Goal: Information Seeking & Learning: Learn about a topic

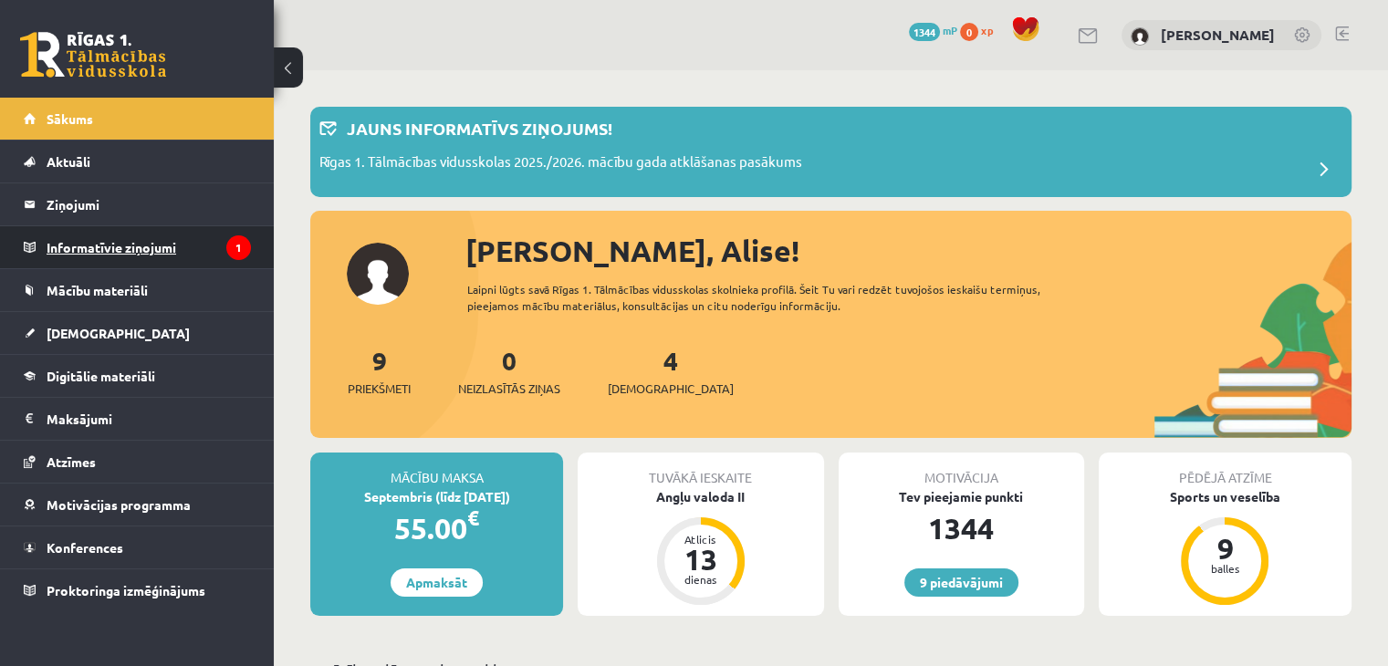
click at [150, 231] on legend "Informatīvie ziņojumi 1" at bounding box center [149, 247] width 204 height 42
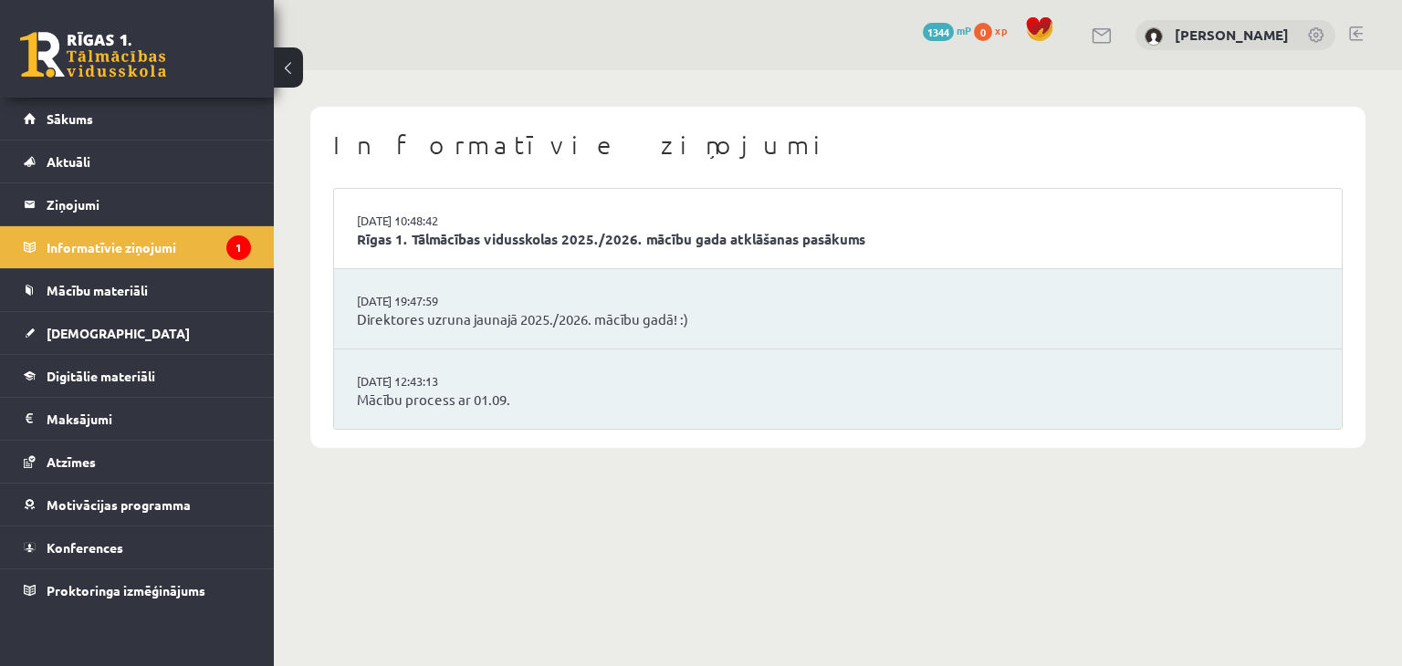
click at [435, 251] on li "02.09.2025 10:48:42 Rīgas 1. Tālmācības vidusskolas 2025./2026. mācību gada atk…" at bounding box center [838, 229] width 1008 height 80
click at [438, 243] on link "Rīgas 1. Tālmācības vidusskolas 2025./2026. mācību gada atklāšanas pasākums" at bounding box center [838, 239] width 962 height 21
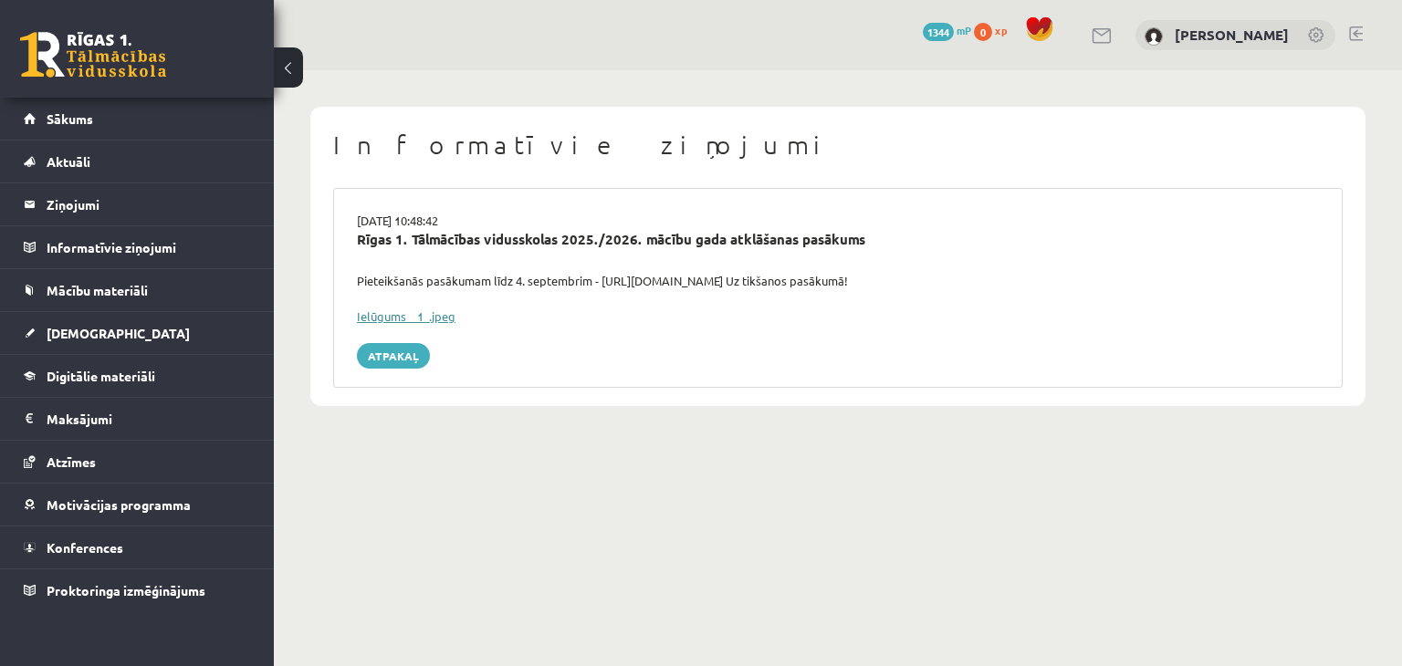
click at [398, 314] on link "Ielūgums__1_.jpeg" at bounding box center [406, 316] width 99 height 16
click at [27, 208] on link "Ziņojumi 0" at bounding box center [137, 204] width 227 height 42
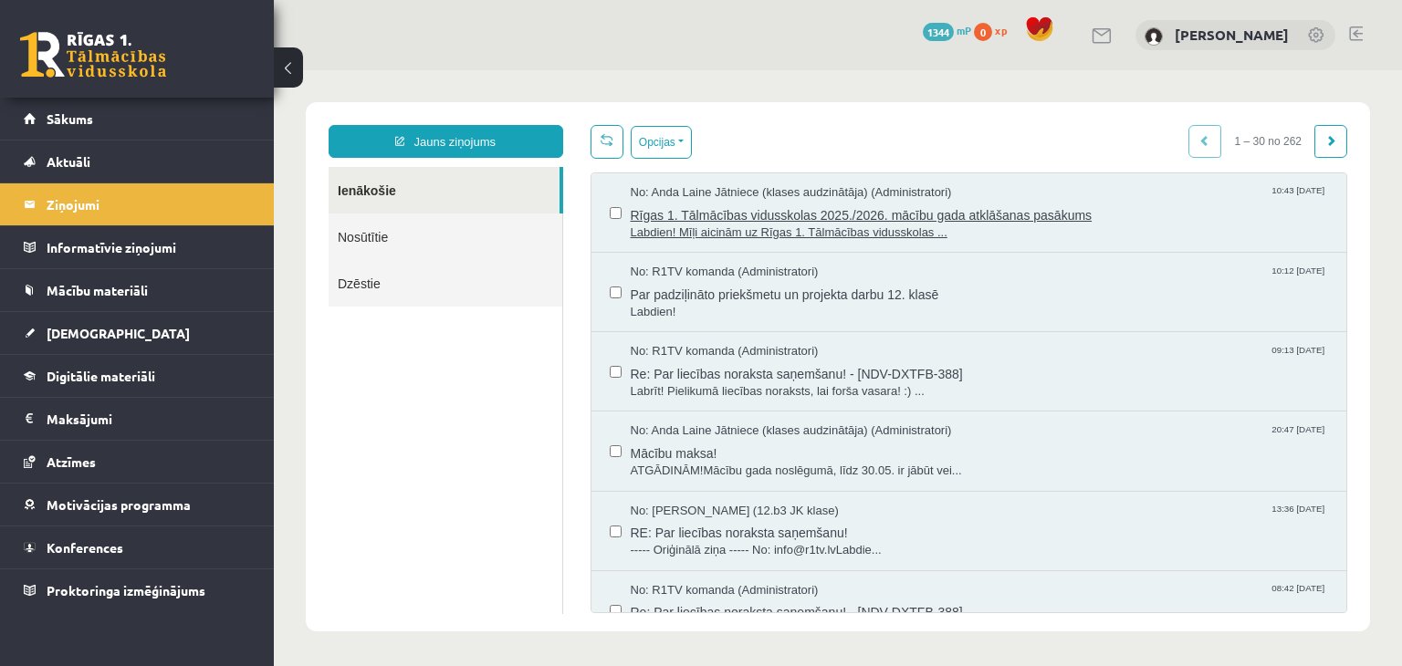
click at [764, 228] on span "Labdien! Mīļi aicinām uz Rīgas 1. Tālmācības vidusskolas ..." at bounding box center [980, 233] width 698 height 17
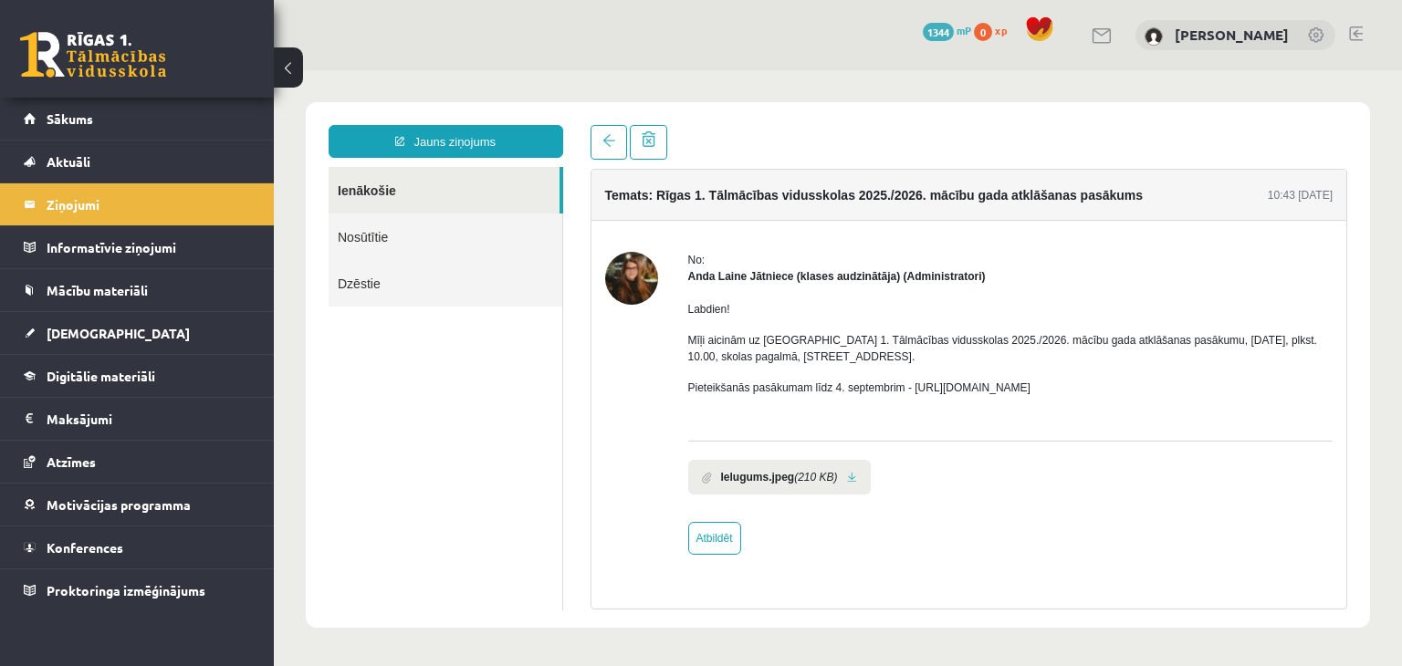
click at [938, 384] on p "Pieteikšanās pasākumam līdz 4. septembrim - https://forms.gle/3LWjJyadUWzknJDe9" at bounding box center [1010, 388] width 645 height 16
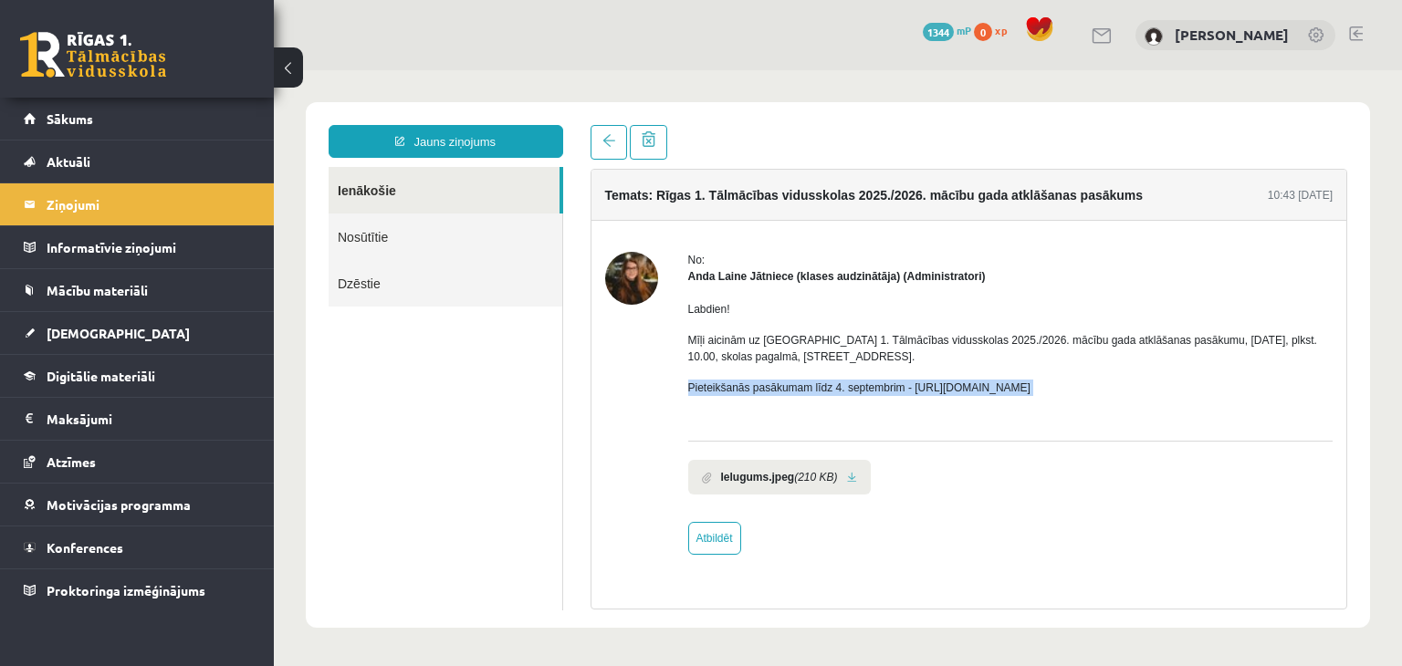
click at [938, 384] on p "Pieteikšanās pasākumam līdz 4. septembrim - https://forms.gle/3LWjJyadUWzknJDe9" at bounding box center [1010, 388] width 645 height 16
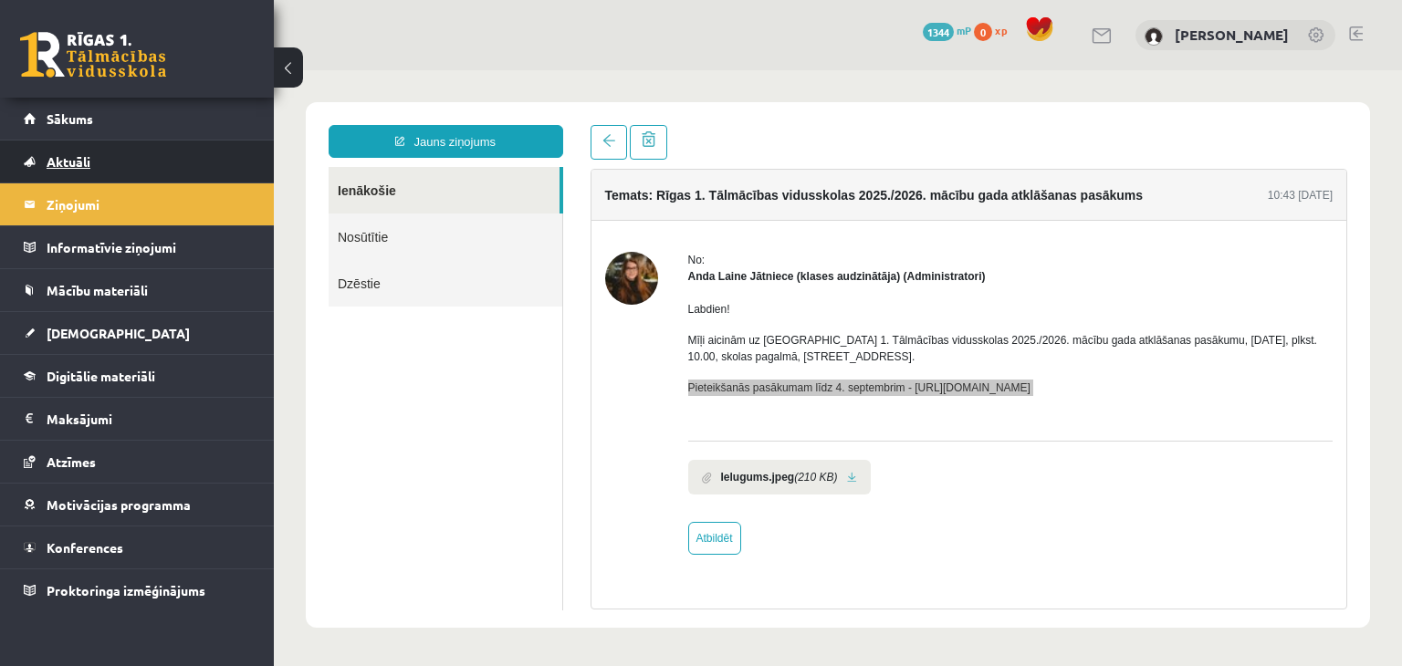
click at [154, 143] on link "Aktuāli" at bounding box center [137, 162] width 227 height 42
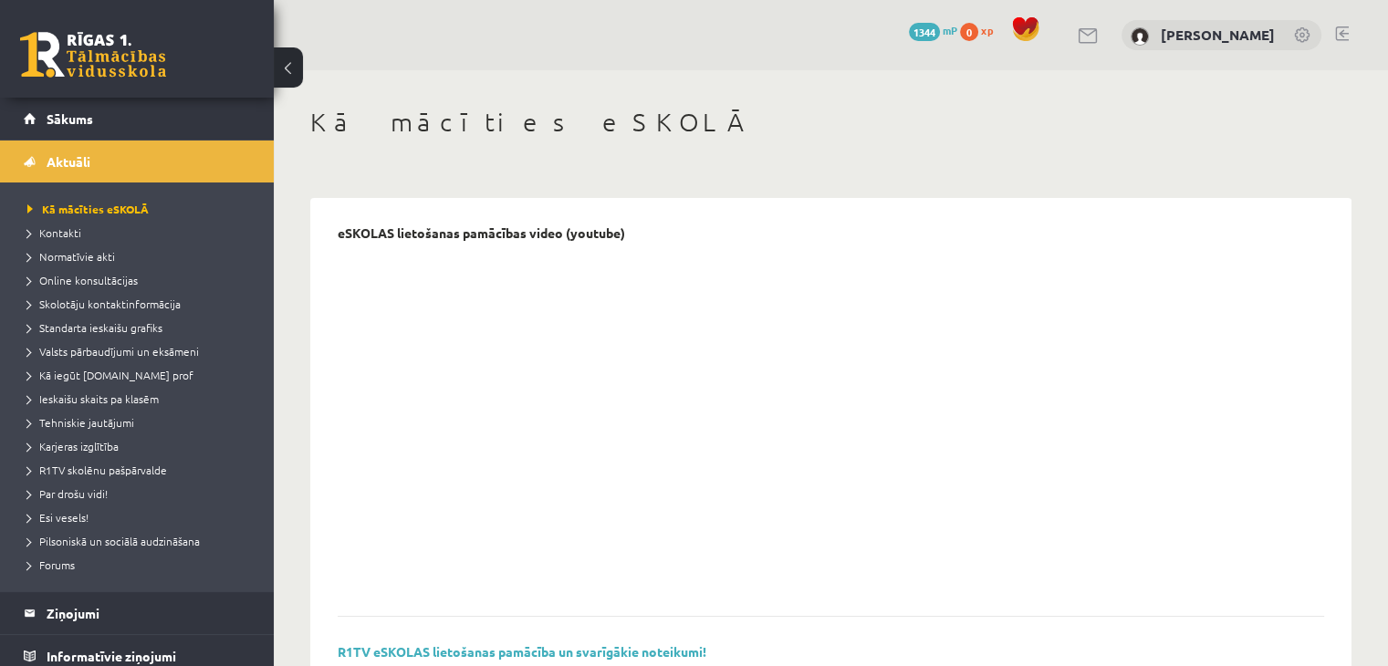
click at [116, 83] on div "0 Dāvanas 1344 mP 0 xp" at bounding box center [137, 49] width 274 height 98
click at [57, 45] on link at bounding box center [93, 55] width 146 height 46
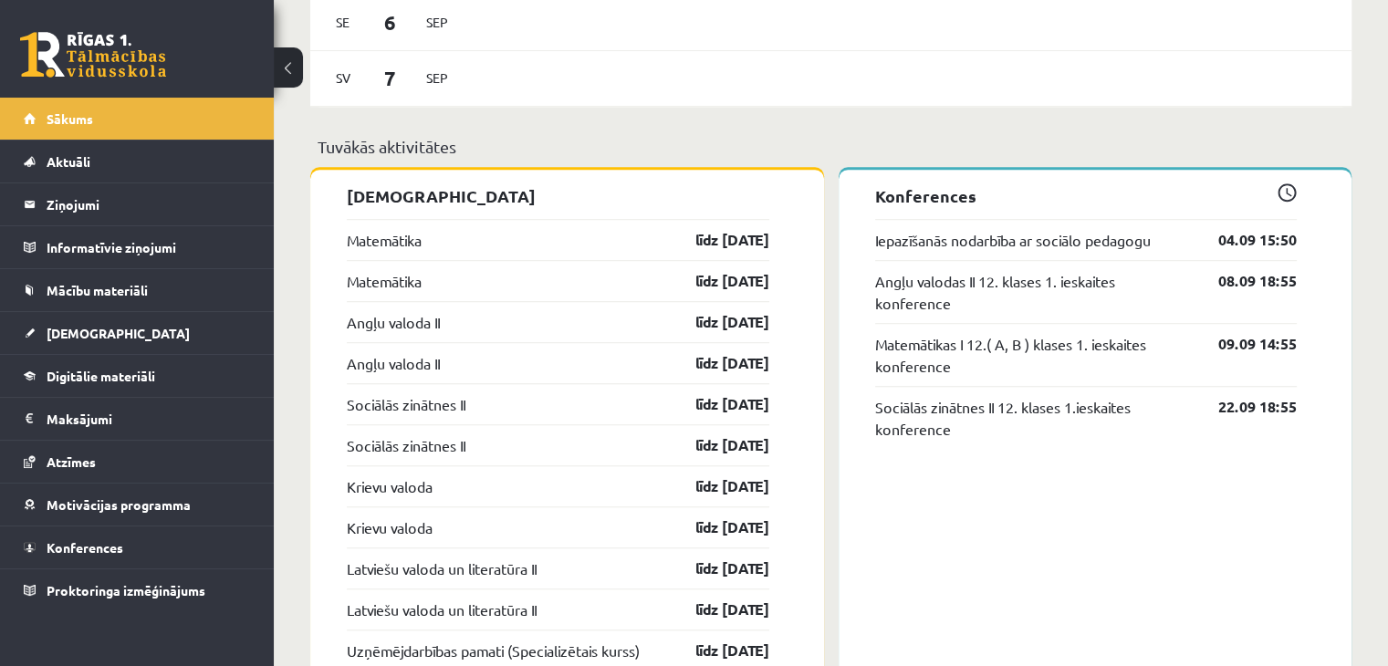
scroll to position [1368, 0]
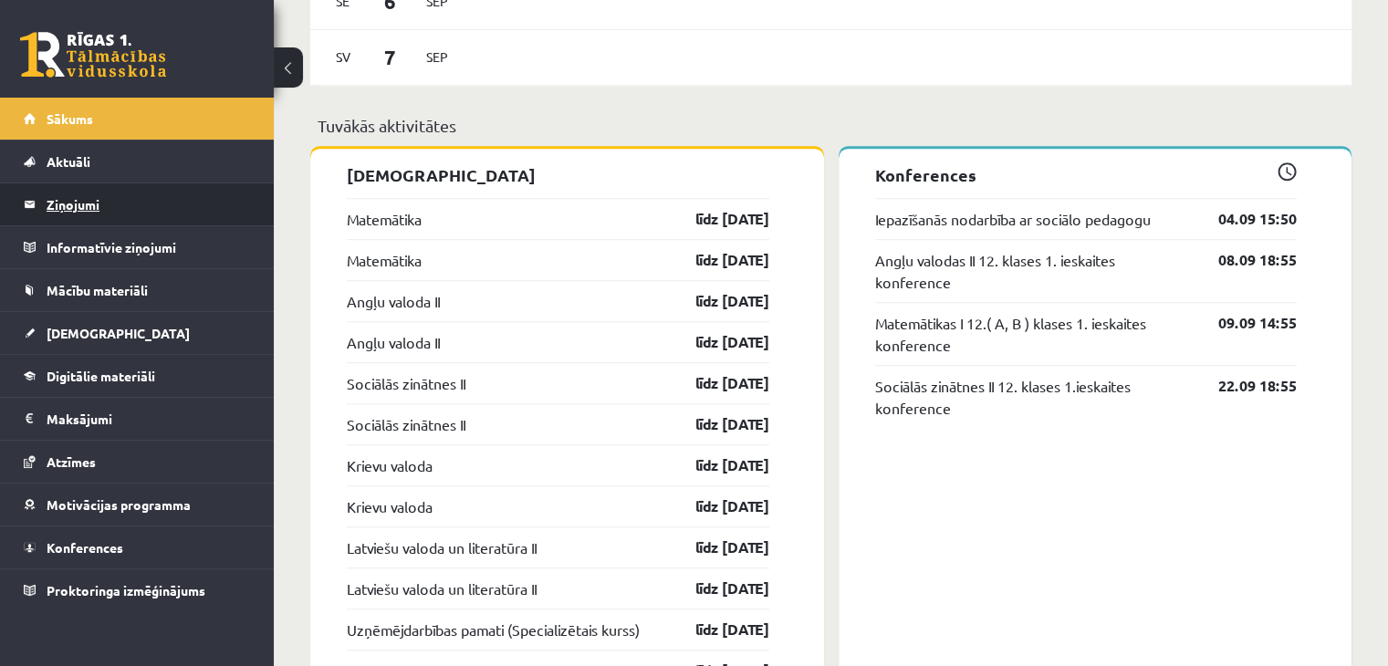
click at [144, 203] on legend "Ziņojumi 0" at bounding box center [149, 204] width 204 height 42
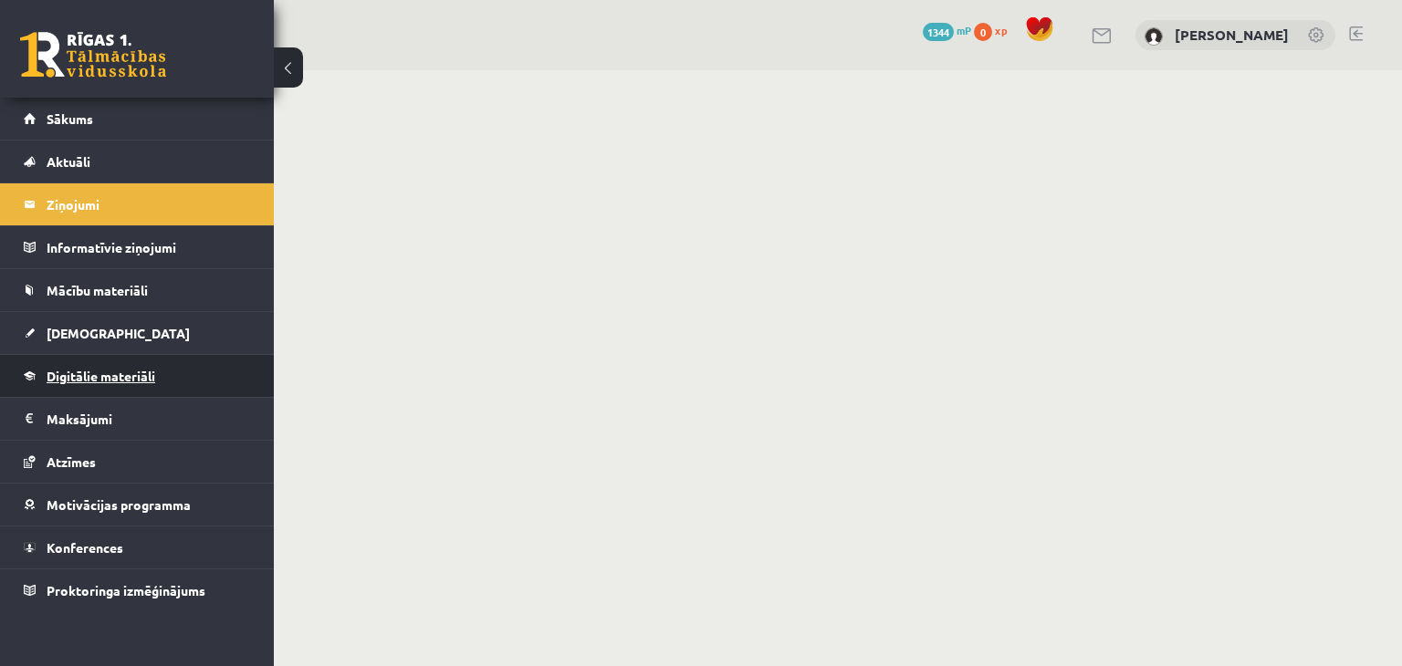
click at [84, 366] on link "Digitālie materiāli" at bounding box center [137, 376] width 227 height 42
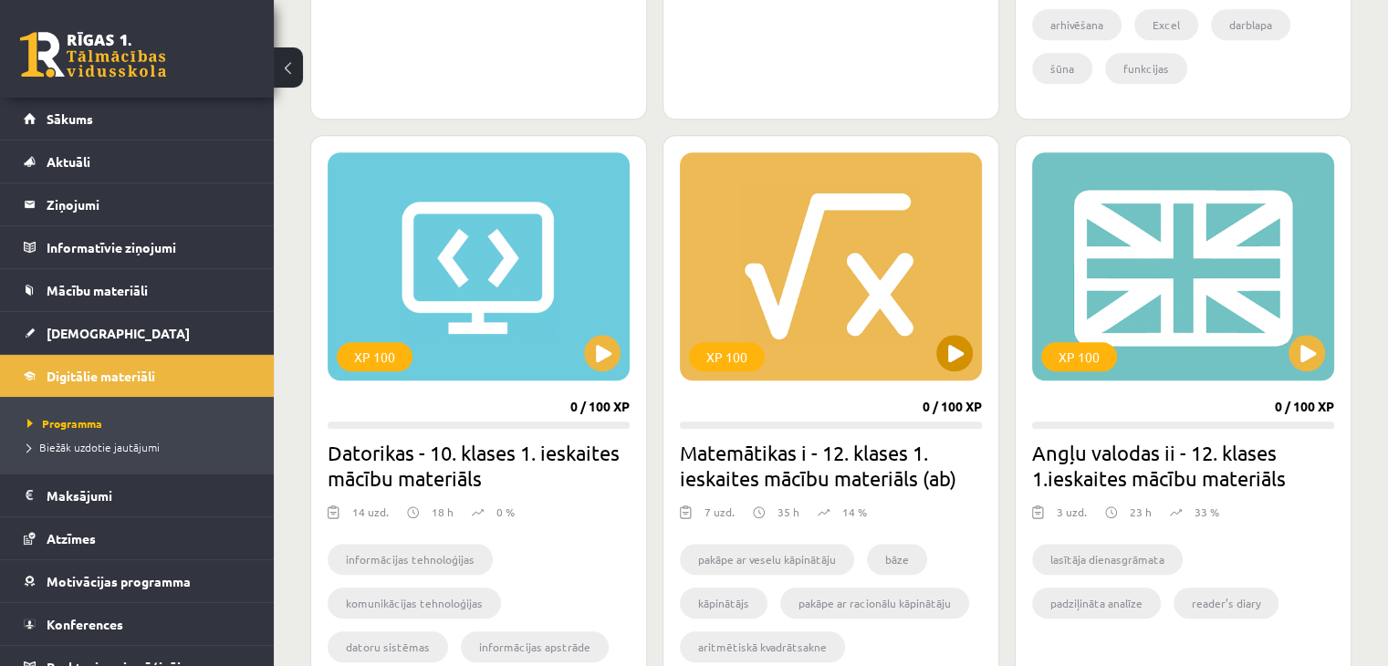
scroll to position [1542, 0]
click at [948, 344] on button at bounding box center [954, 354] width 37 height 37
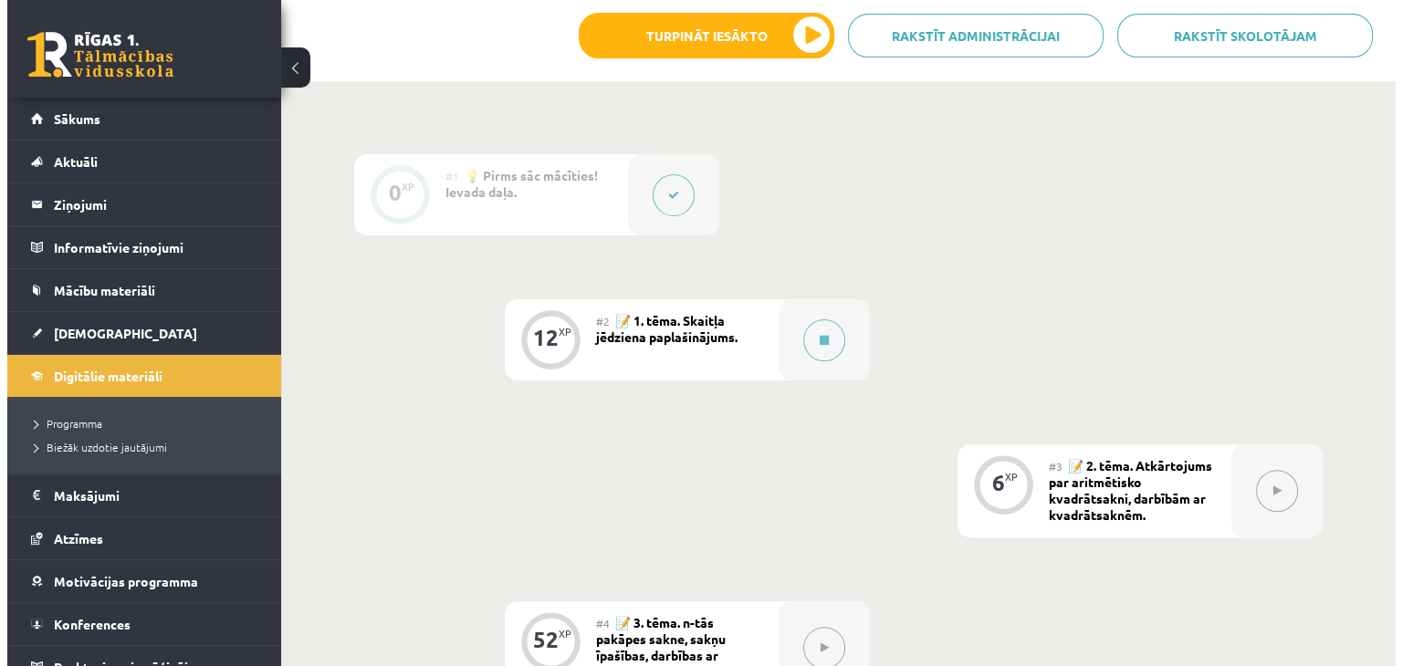
scroll to position [449, 0]
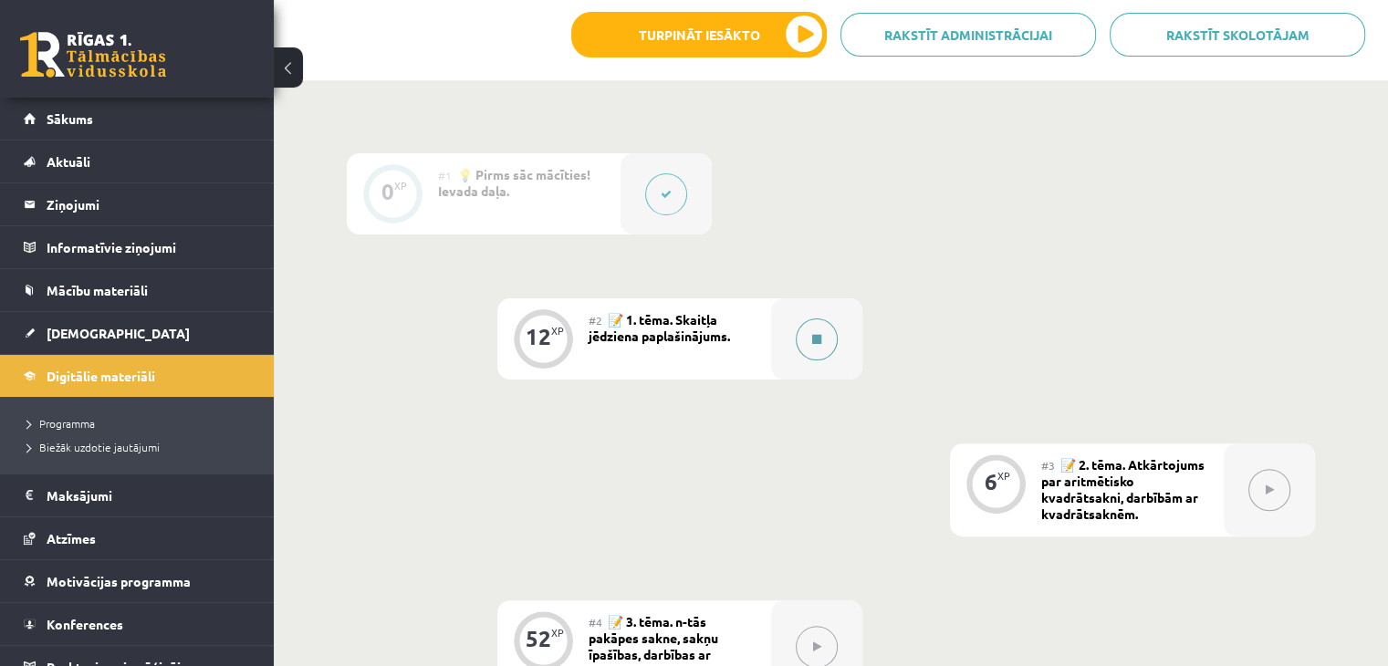
click at [811, 327] on button at bounding box center [817, 340] width 42 height 42
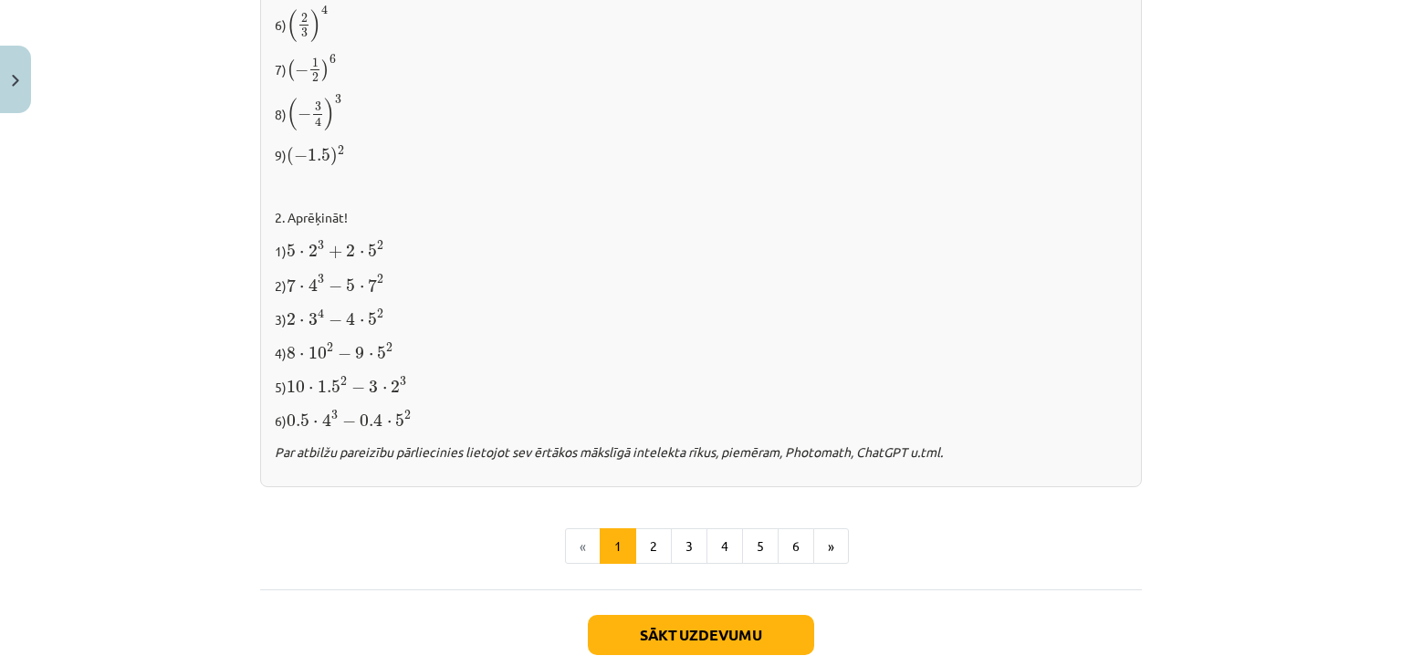
scroll to position [1926, 0]
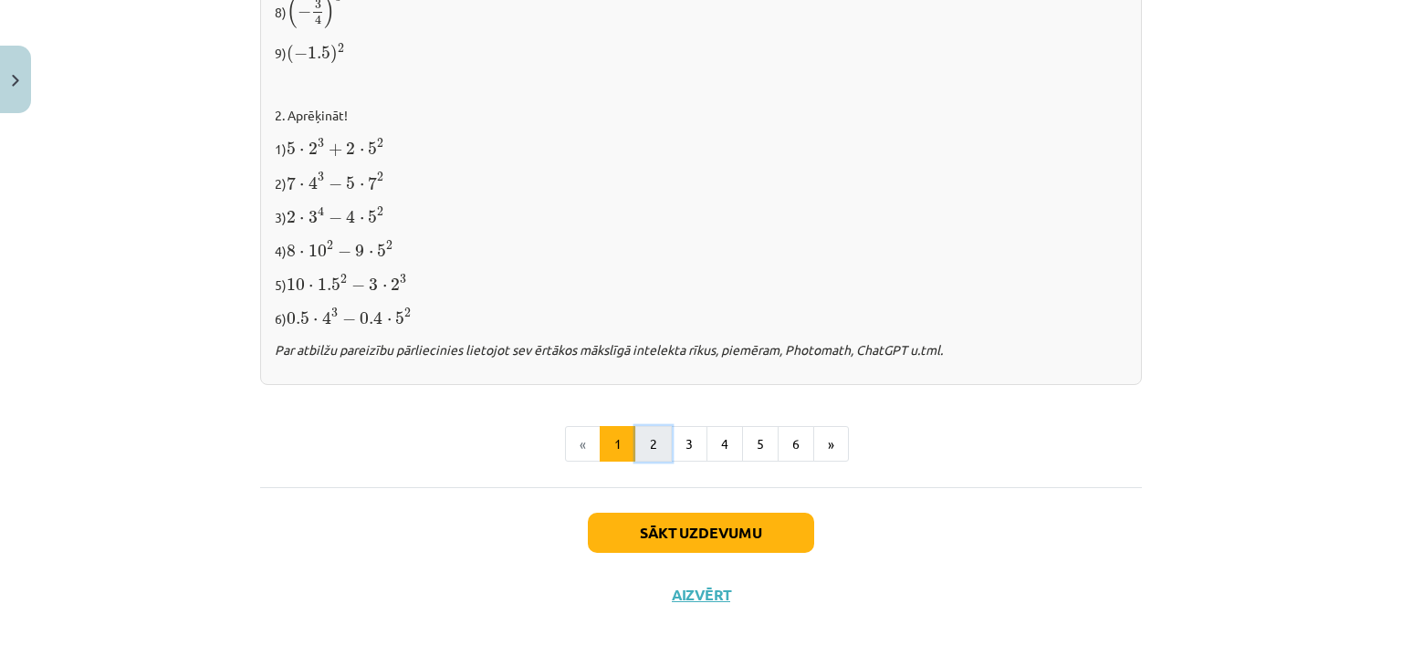
click at [642, 430] on button "2" at bounding box center [653, 444] width 37 height 37
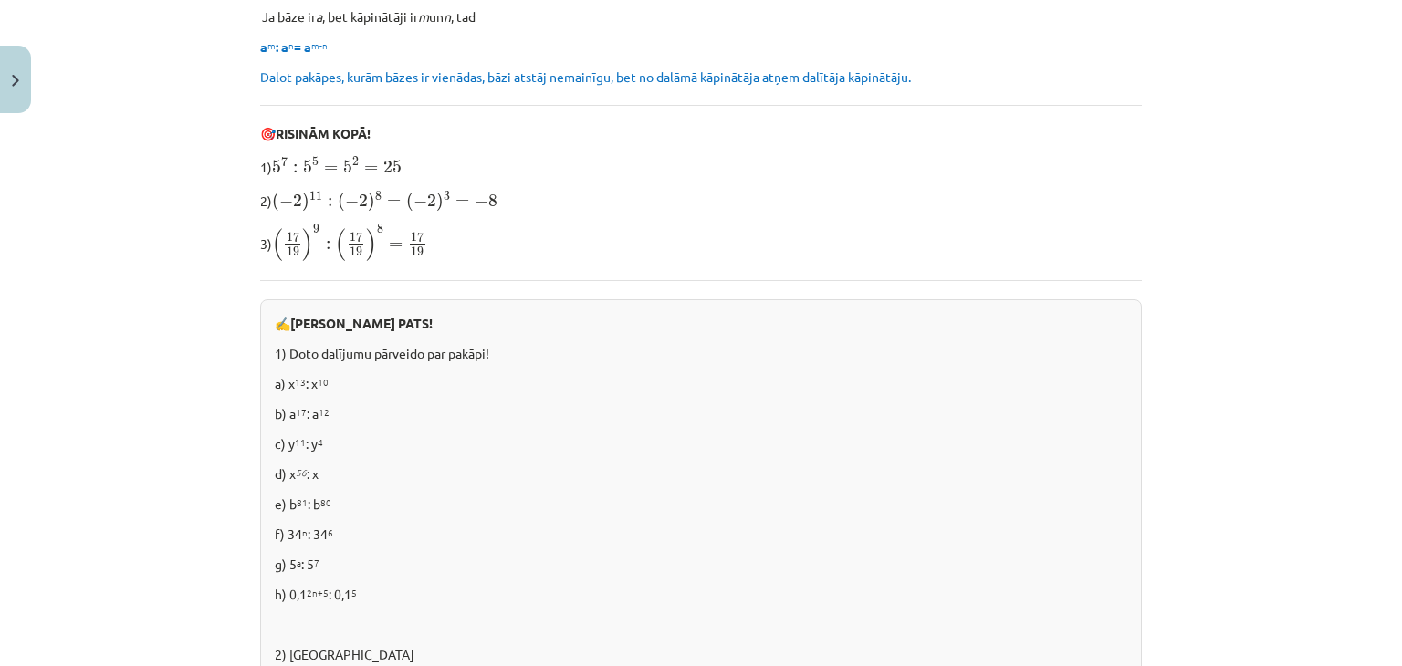
scroll to position [1270, 0]
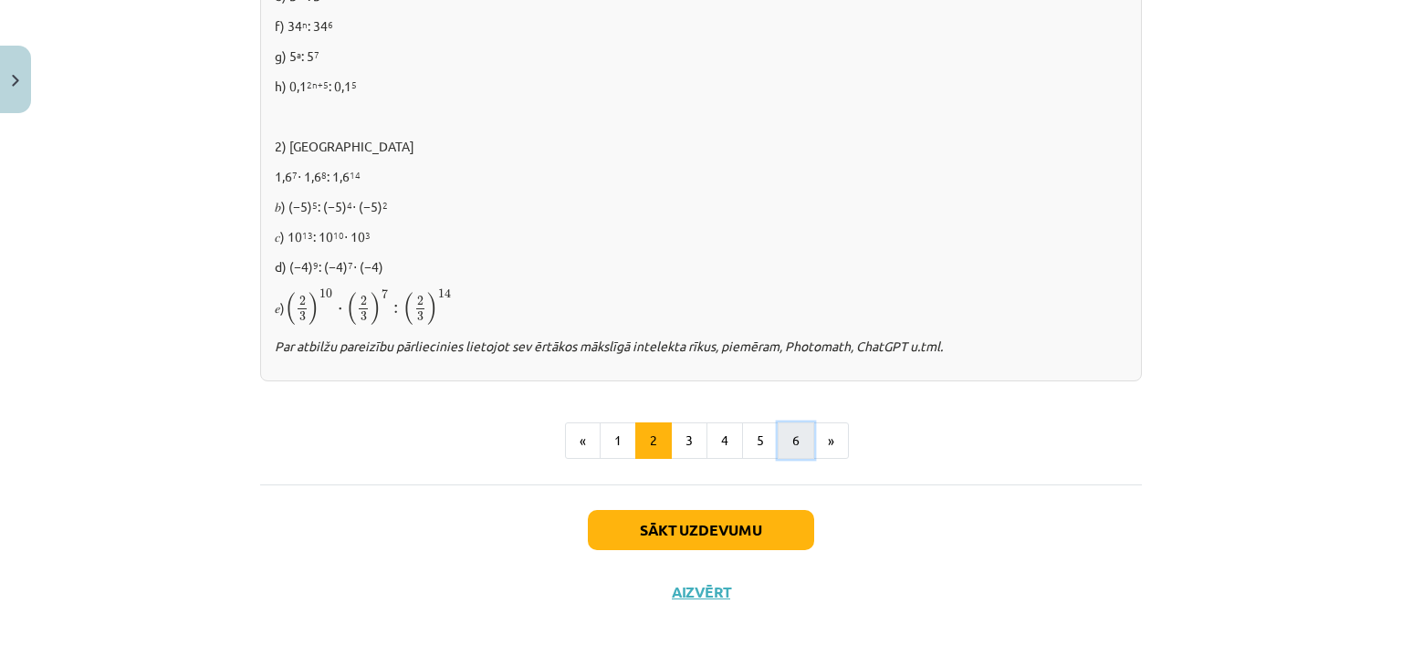
click at [788, 455] on button "6" at bounding box center [796, 441] width 37 height 37
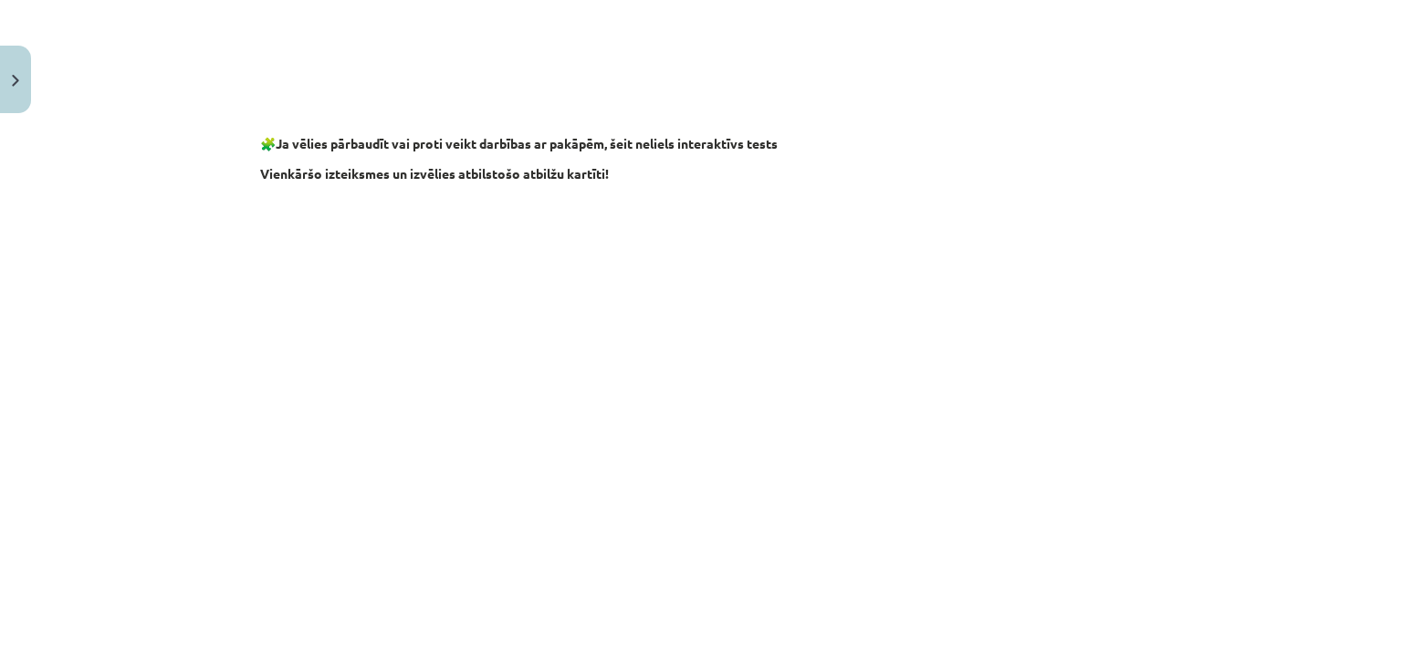
scroll to position [1752, 0]
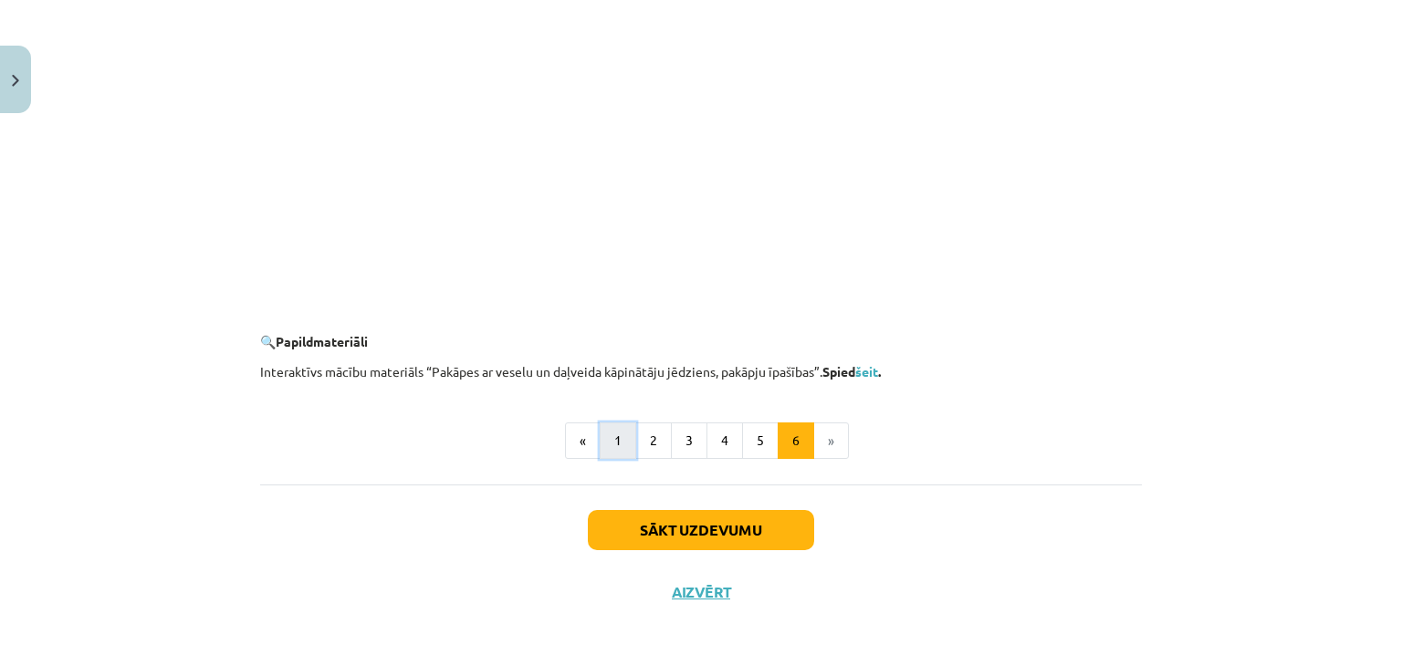
click at [606, 451] on button "1" at bounding box center [618, 441] width 37 height 37
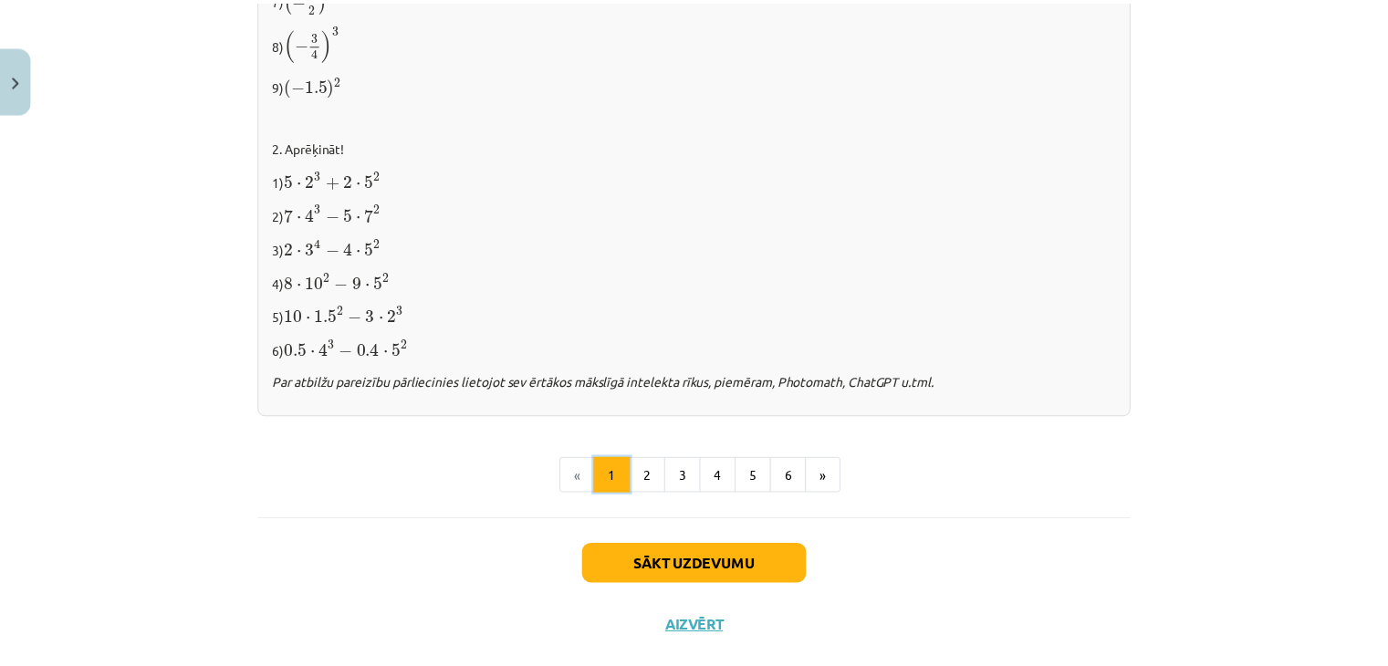
scroll to position [1926, 0]
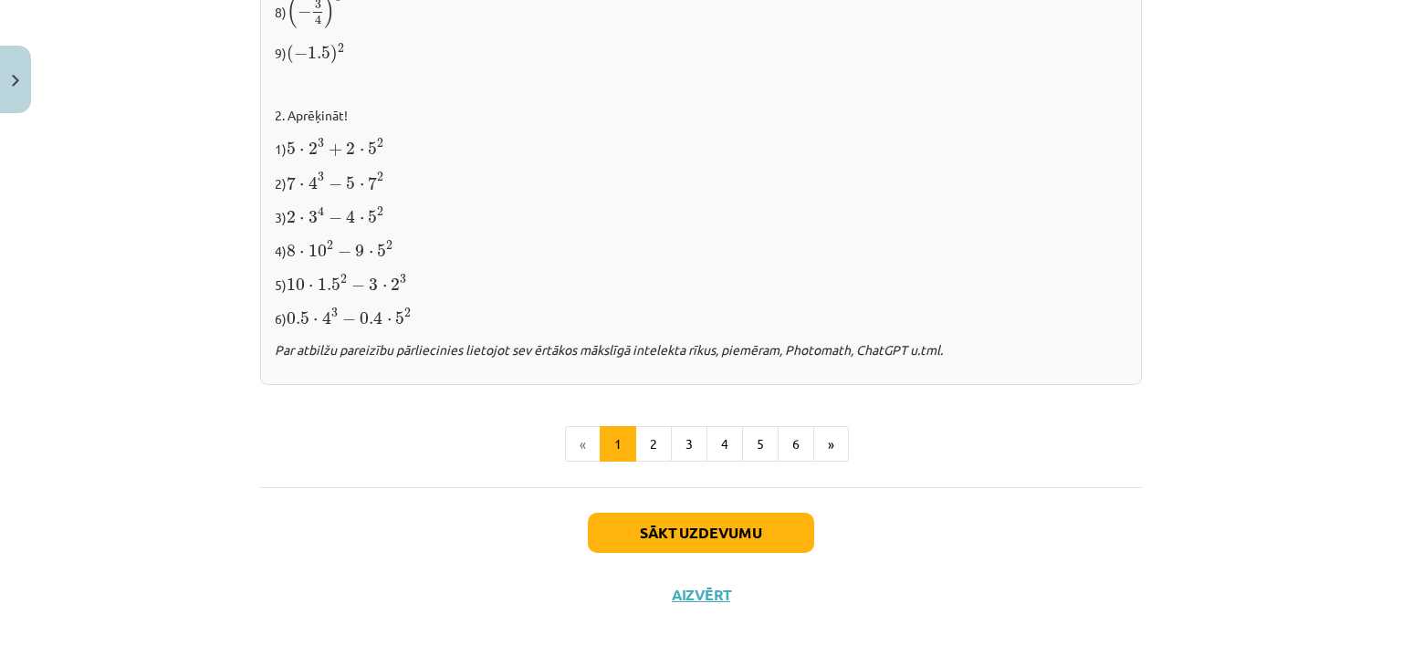
click at [723, 578] on div "Sākt uzdevumu Aizvērt" at bounding box center [701, 551] width 882 height 128
click at [716, 600] on div "Sākt uzdevumu Aizvērt" at bounding box center [701, 551] width 882 height 128
click at [707, 588] on button "Aizvērt" at bounding box center [700, 595] width 69 height 18
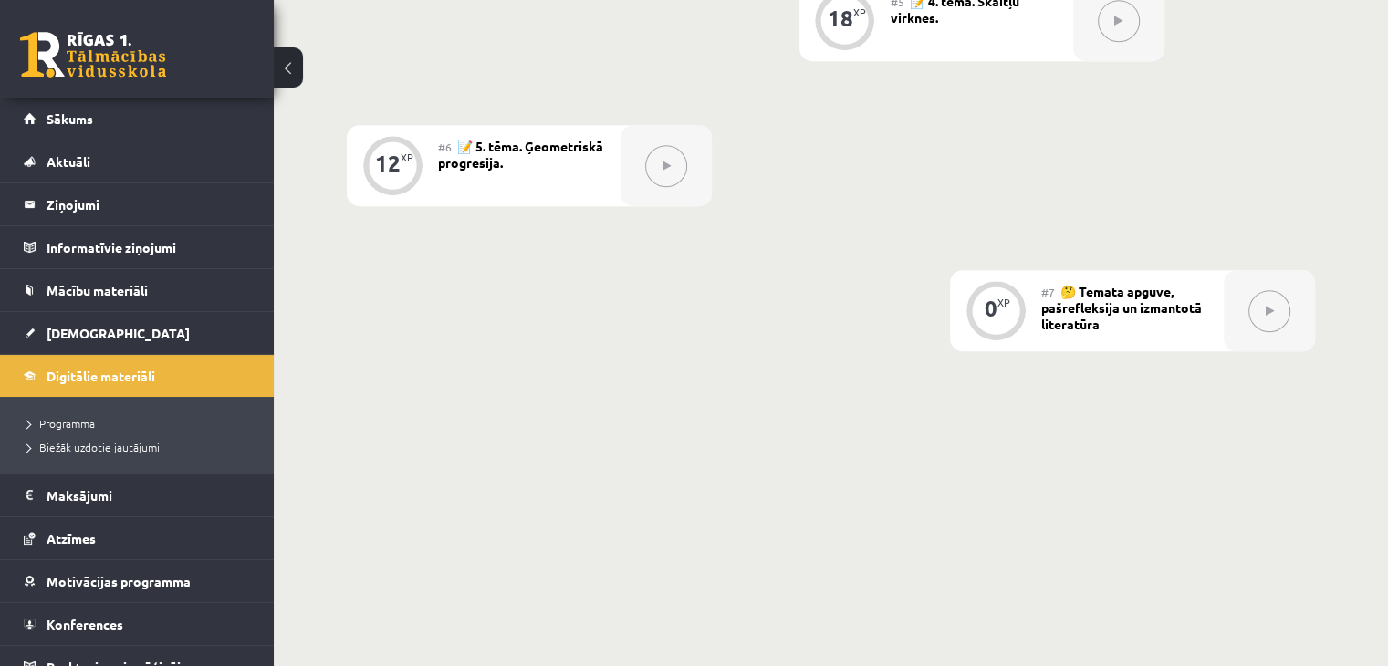
scroll to position [1230, 0]
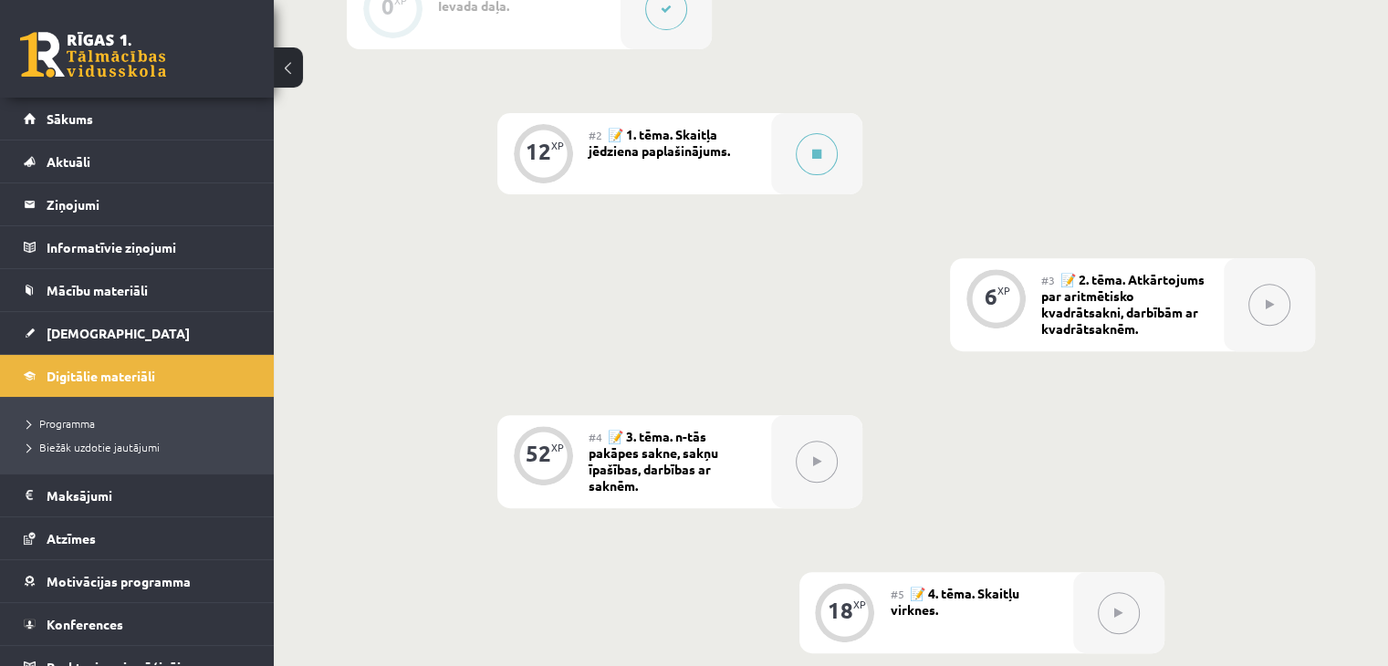
scroll to position [409, 0]
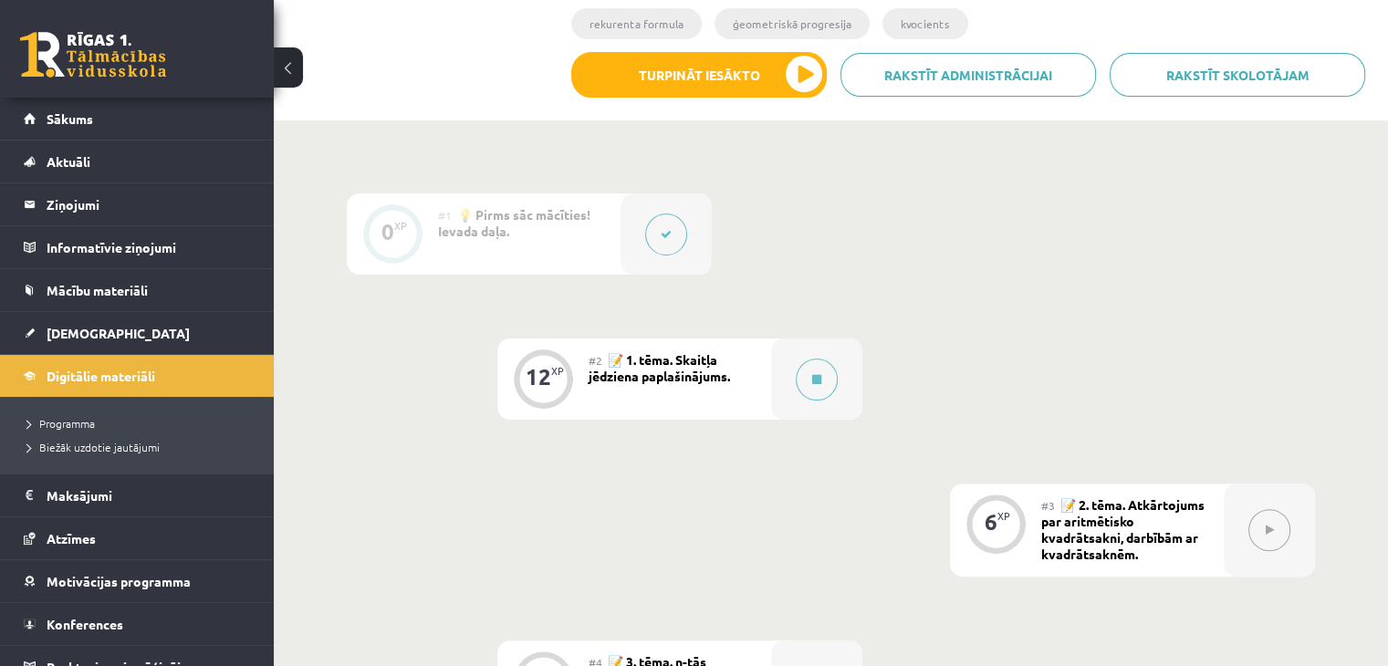
drag, startPoint x: 555, startPoint y: 304, endPoint x: 573, endPoint y: 282, distance: 28.5
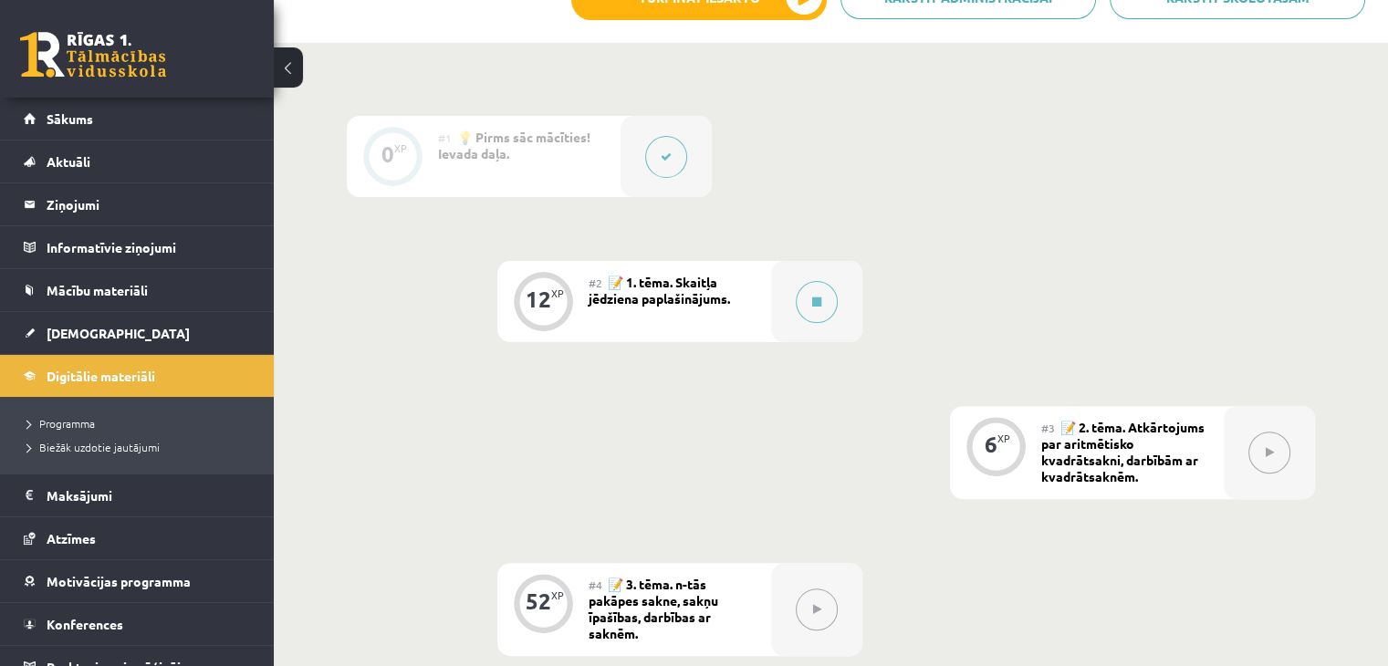
scroll to position [500, 0]
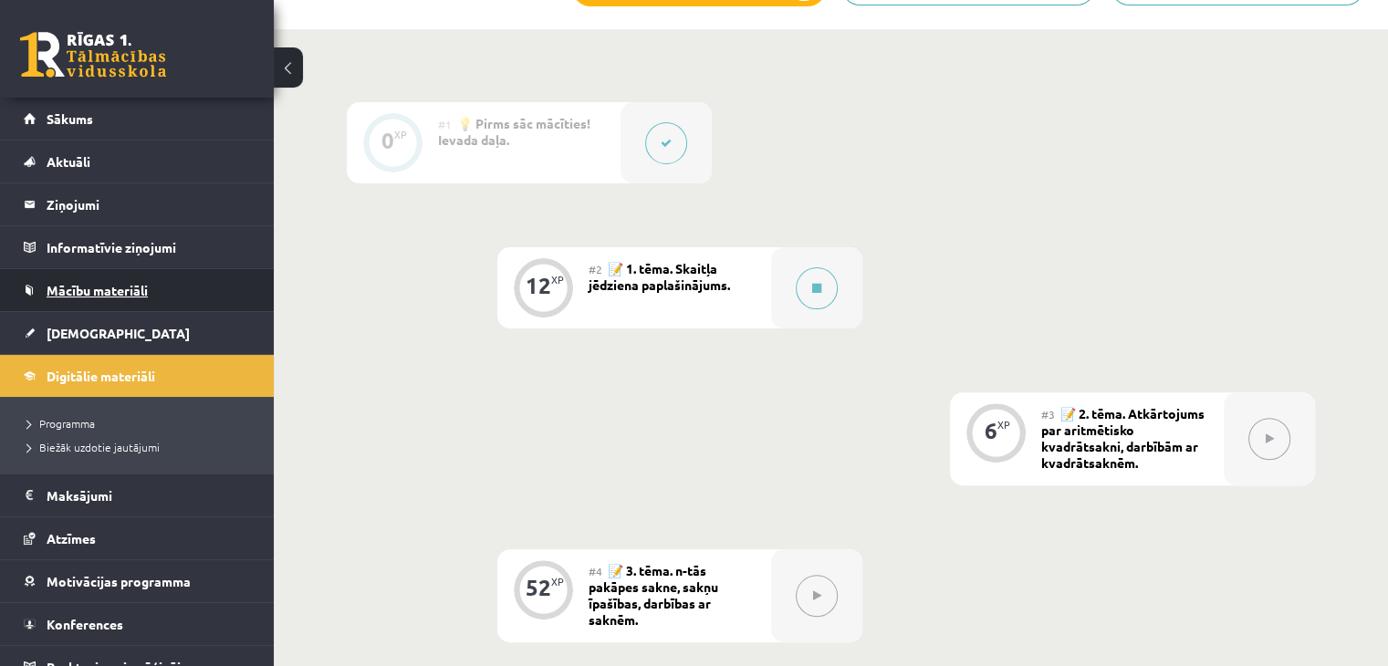
click at [108, 285] on span "Mācību materiāli" at bounding box center [97, 290] width 101 height 16
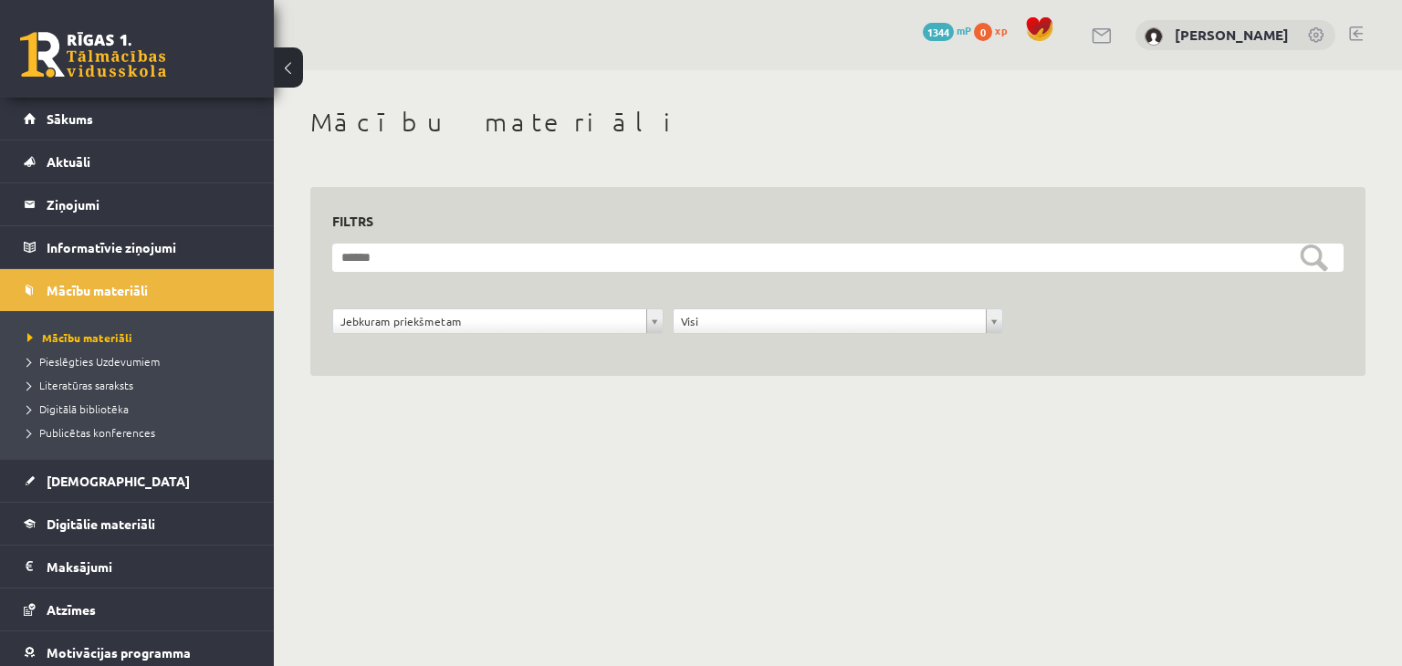
click at [789, 448] on div "**********" at bounding box center [838, 262] width 1128 height 384
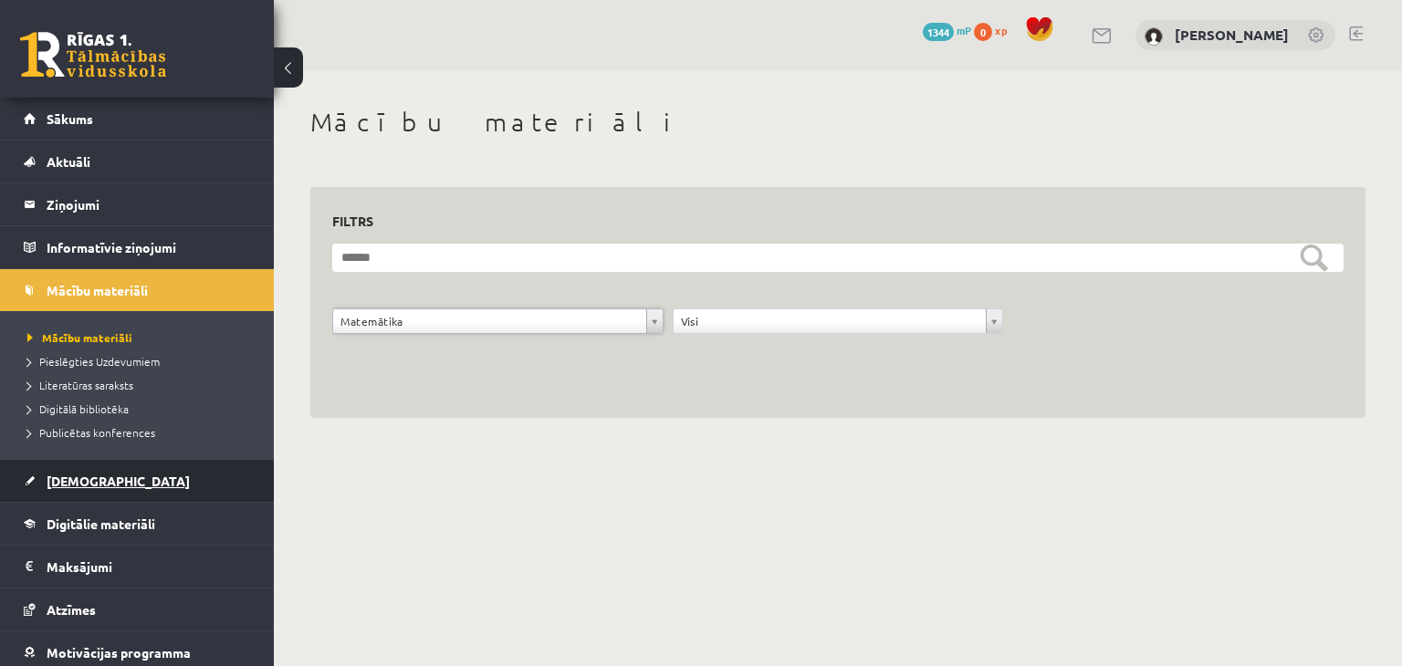
click at [141, 476] on link "[DEMOGRAPHIC_DATA]" at bounding box center [137, 481] width 227 height 42
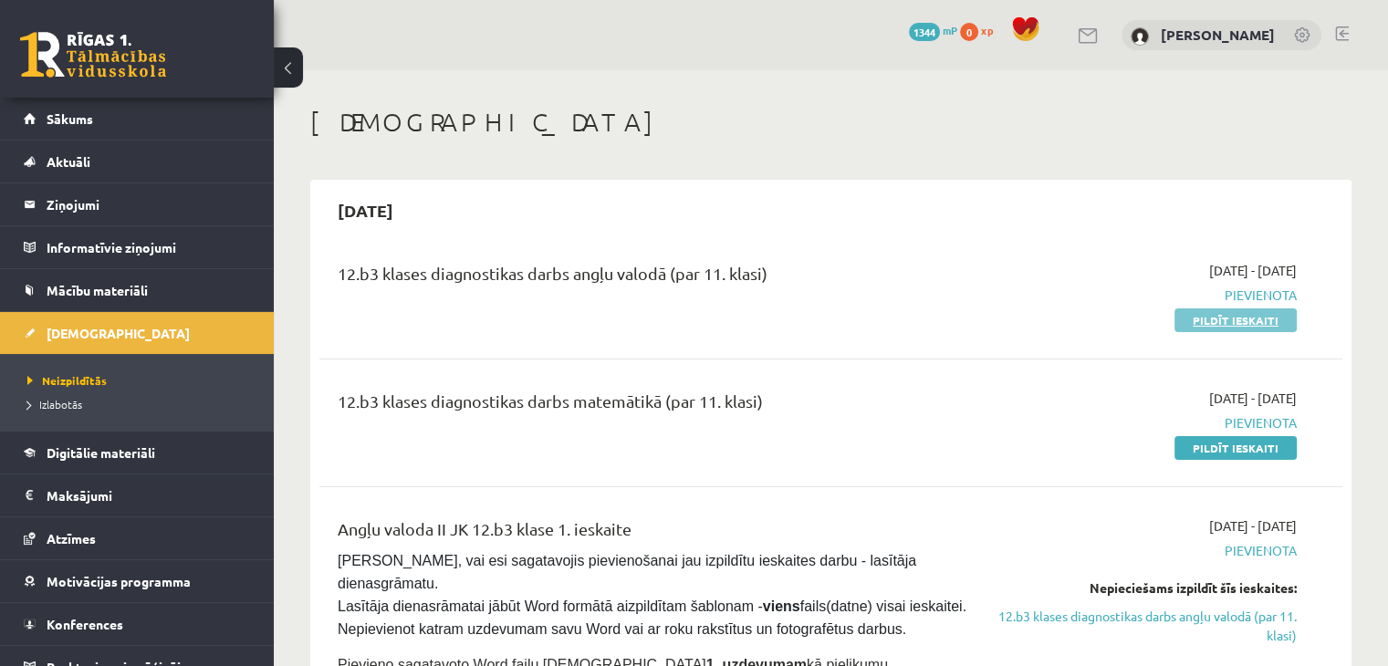
drag, startPoint x: 1249, startPoint y: 313, endPoint x: 863, endPoint y: 96, distance: 442.2
click at [1249, 314] on link "Pildīt ieskaiti" at bounding box center [1236, 320] width 122 height 24
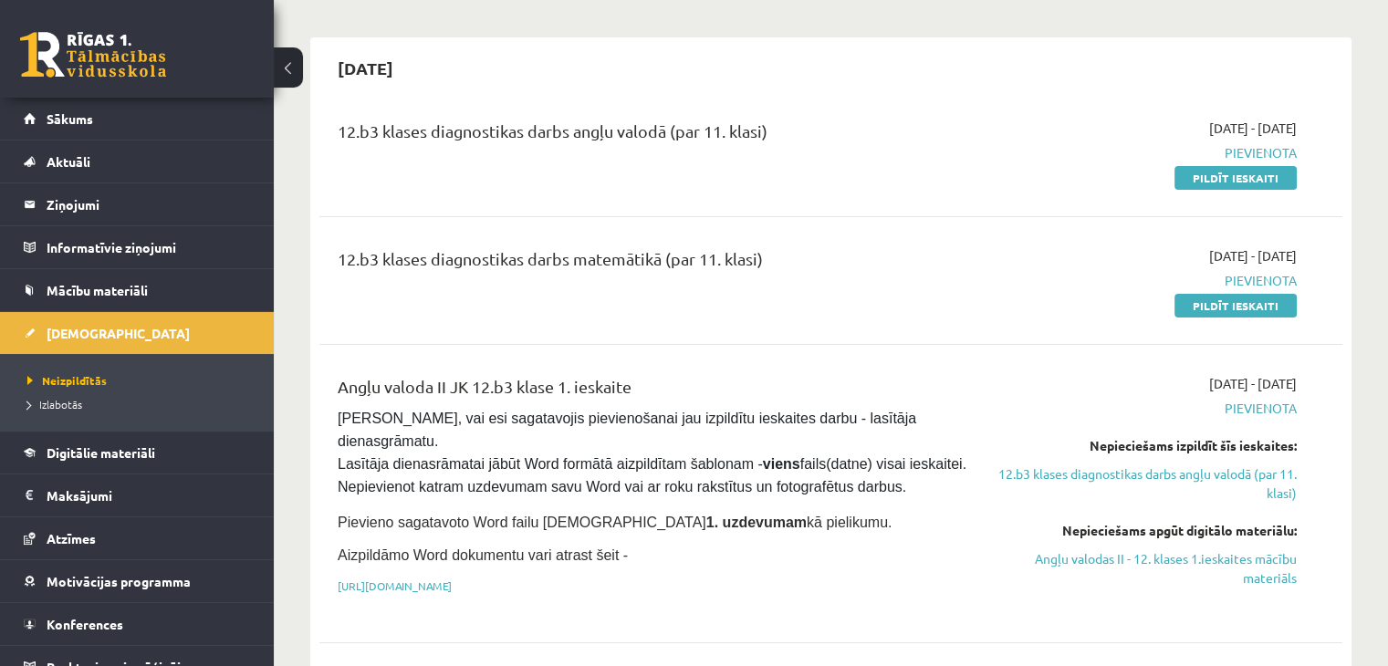
scroll to position [183, 0]
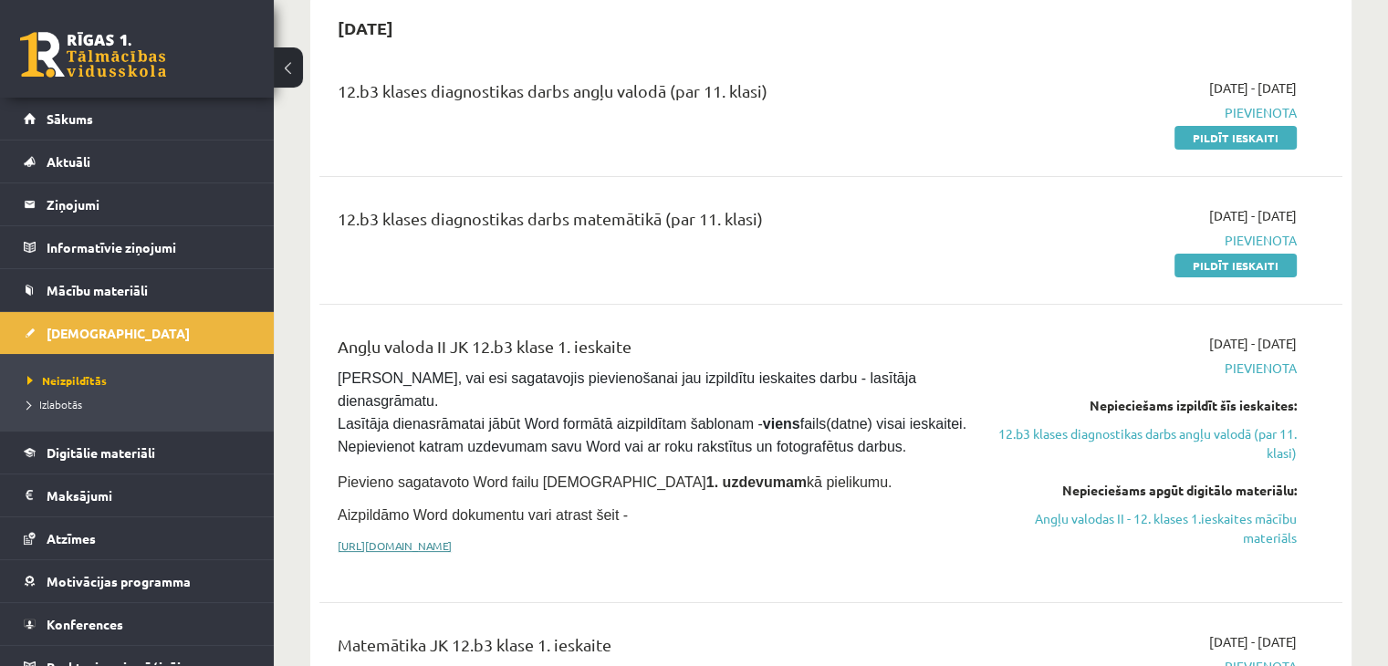
click at [452, 538] on link "https://drive.google.com/drive/folders/1IHE_ip15KOAbO2Se1NDGwZ2e__vlzPUf?usp=sh…" at bounding box center [395, 545] width 114 height 15
click at [95, 303] on link "Mācību materiāli" at bounding box center [137, 290] width 227 height 42
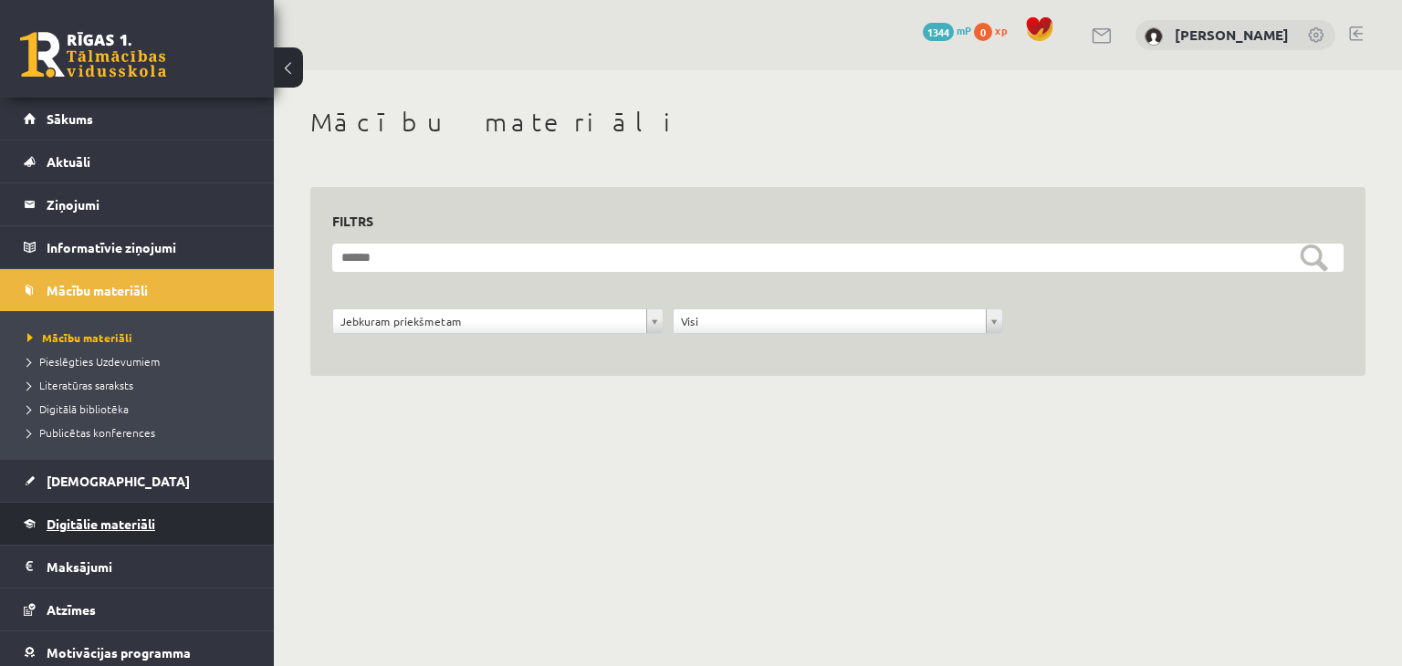
click at [109, 534] on link "Digitālie materiāli" at bounding box center [137, 524] width 227 height 42
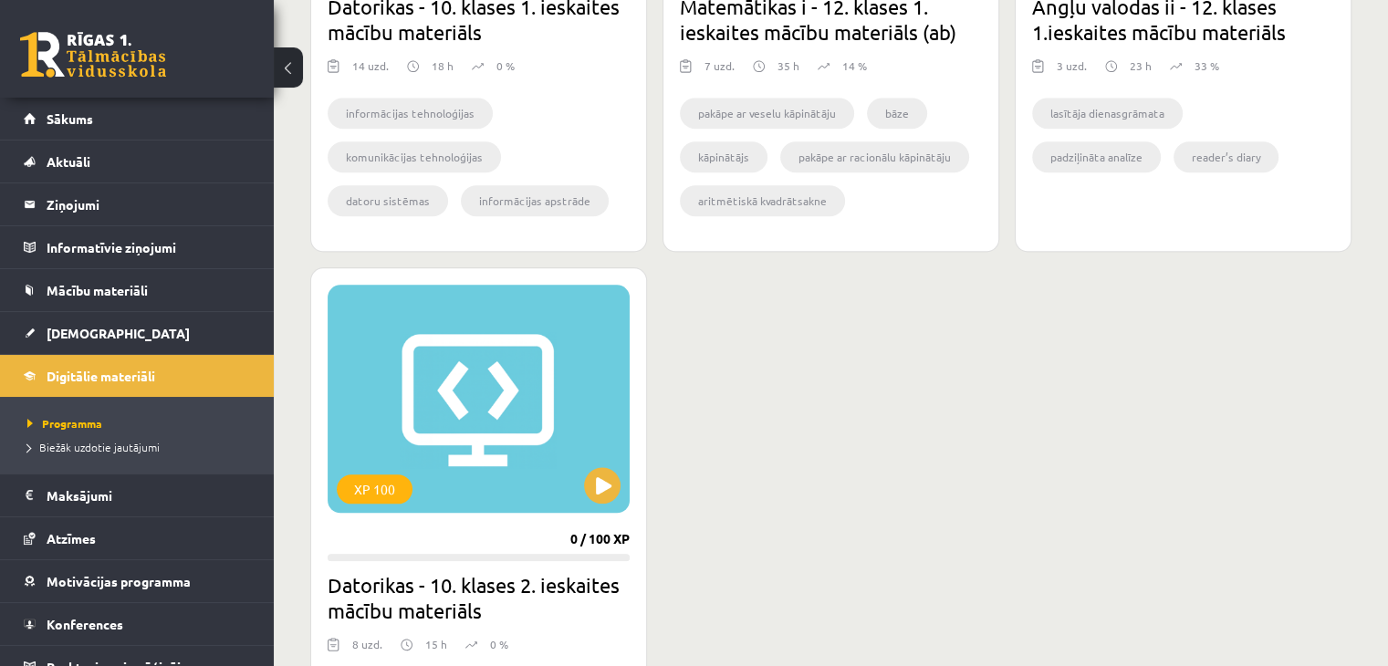
scroll to position [1734, 0]
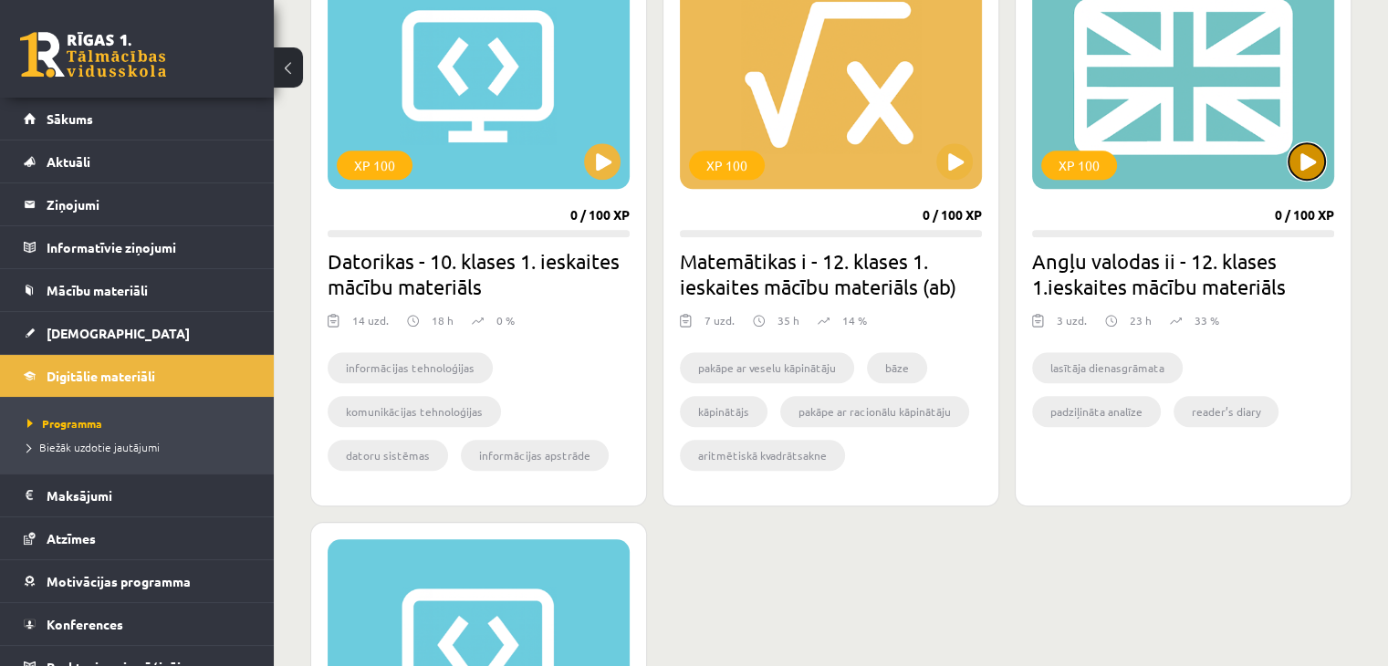
click at [1296, 156] on button at bounding box center [1307, 161] width 37 height 37
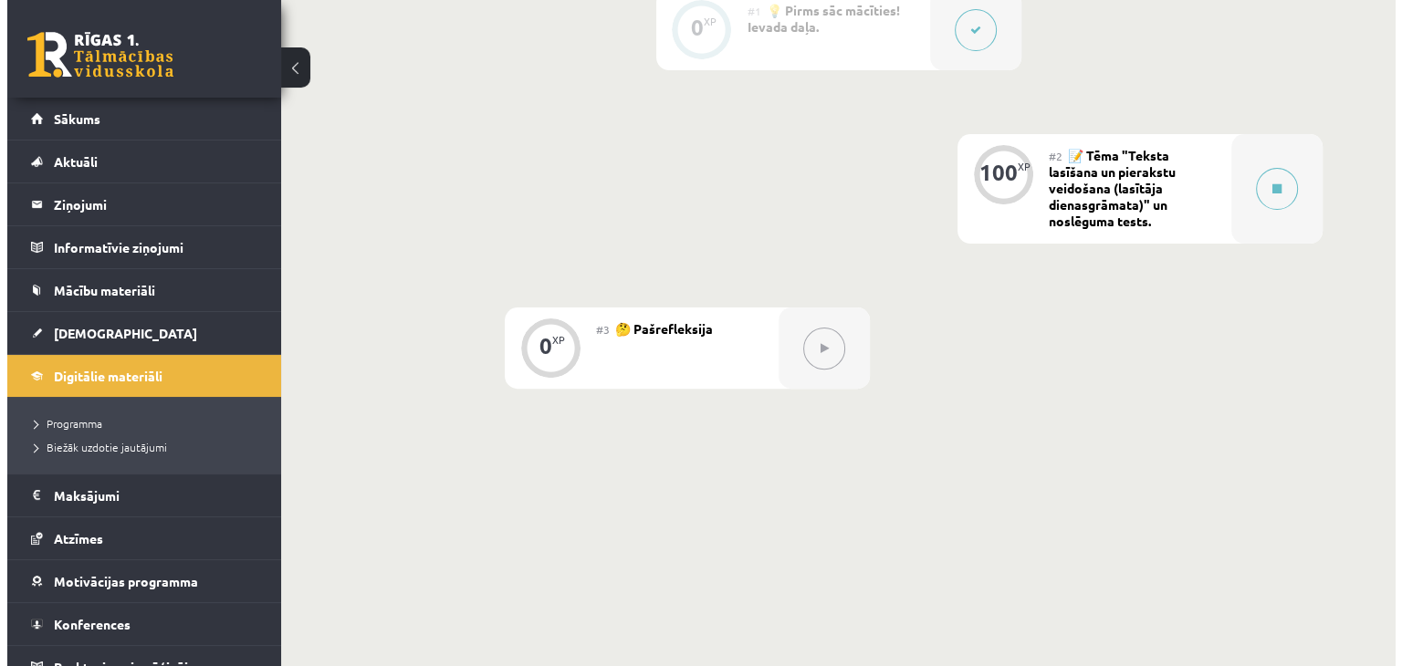
scroll to position [568, 0]
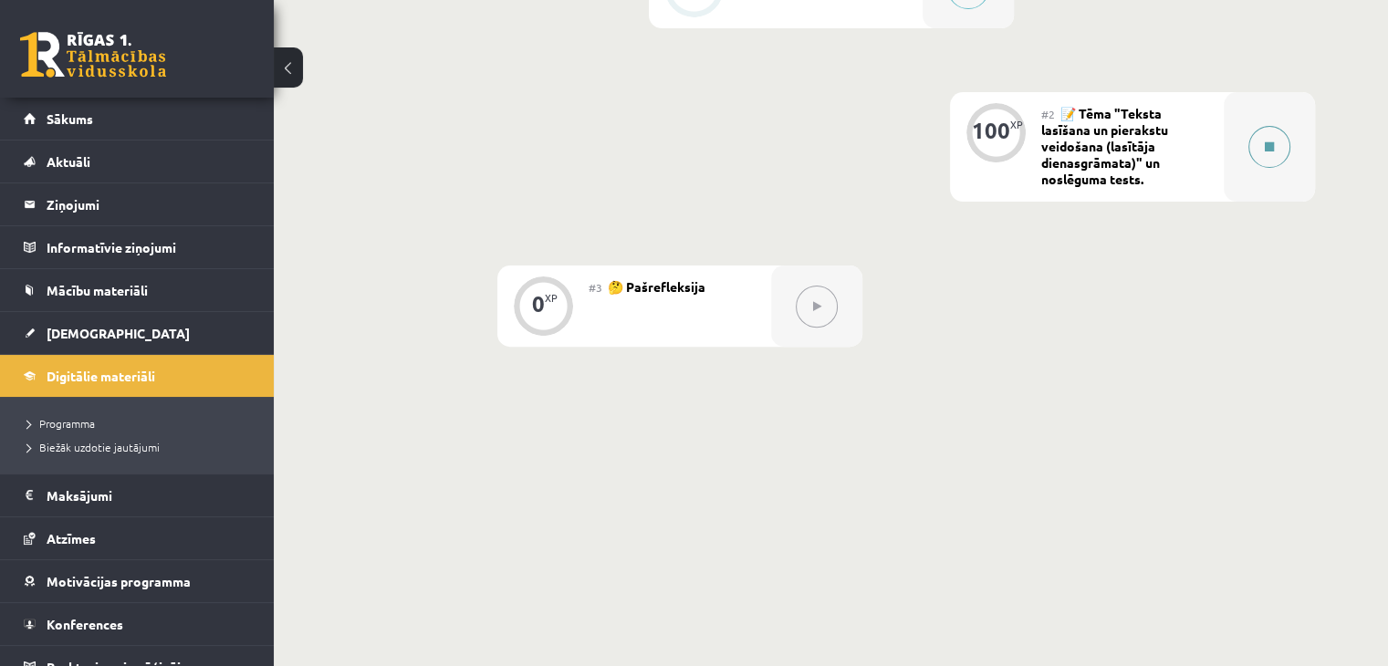
click at [1278, 144] on button at bounding box center [1270, 147] width 42 height 42
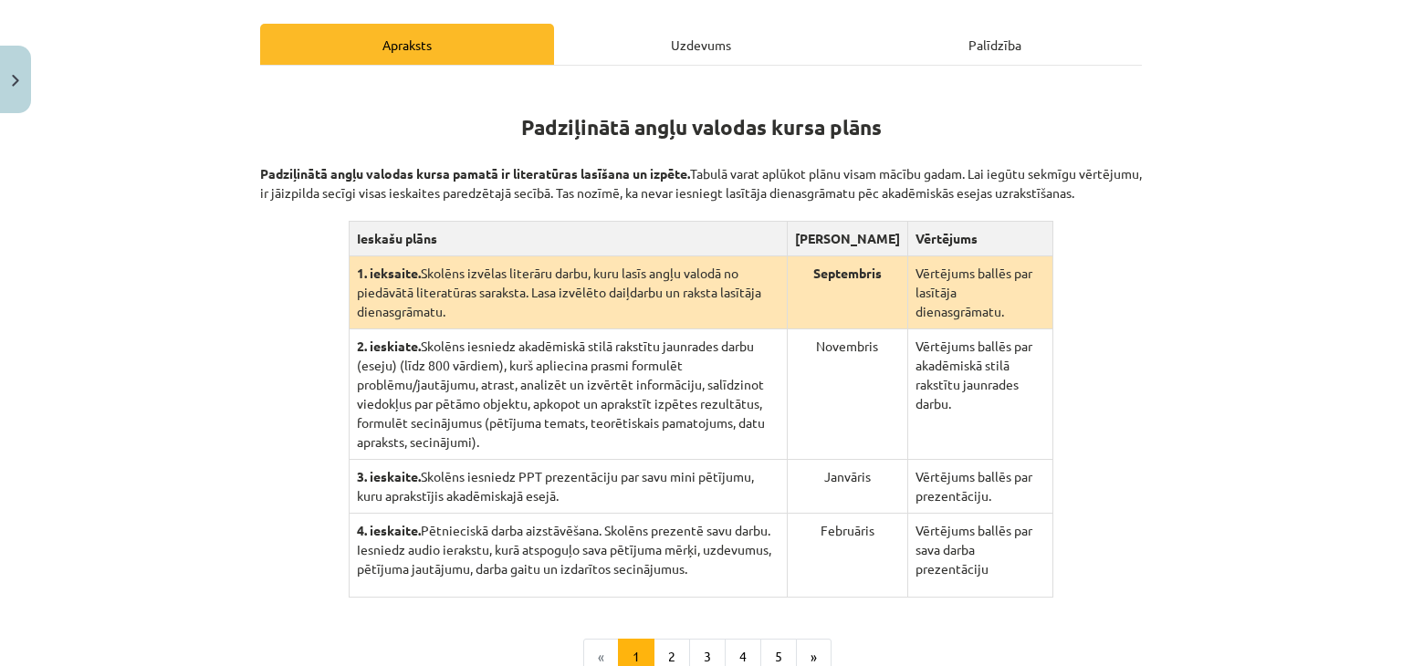
scroll to position [365, 0]
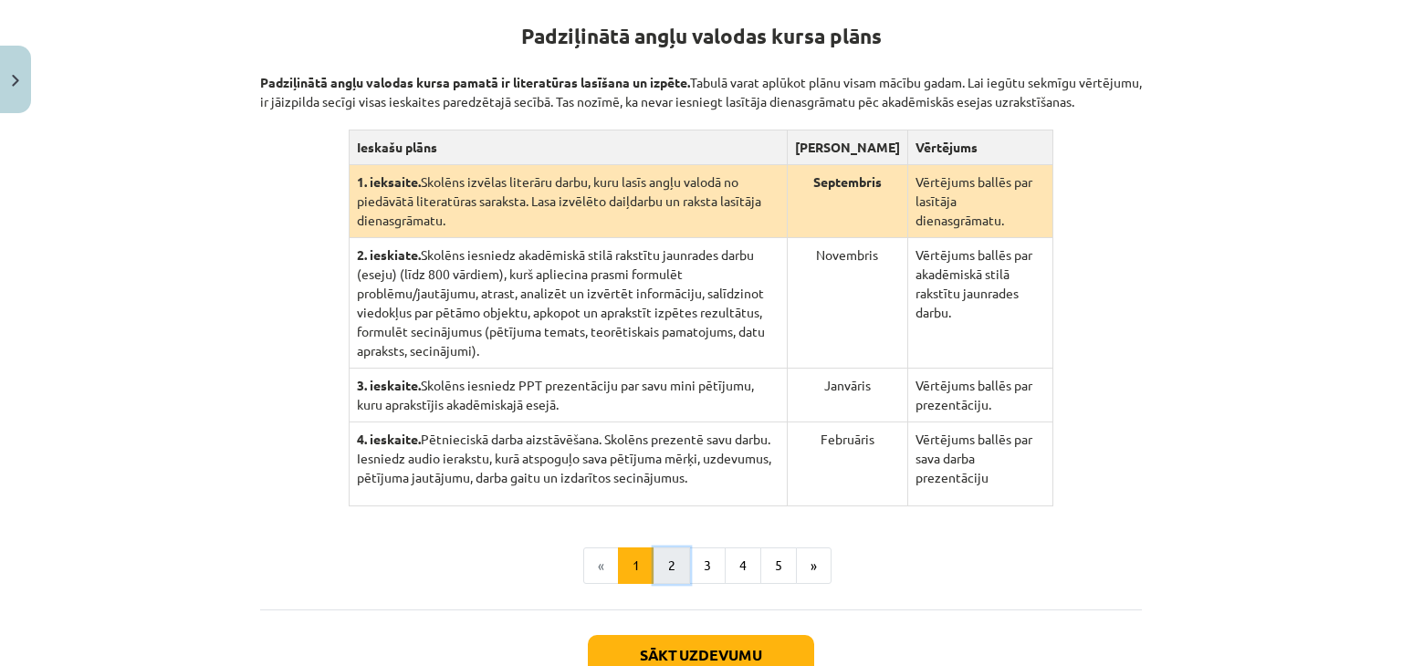
click at [653, 548] on button "2" at bounding box center [671, 566] width 37 height 37
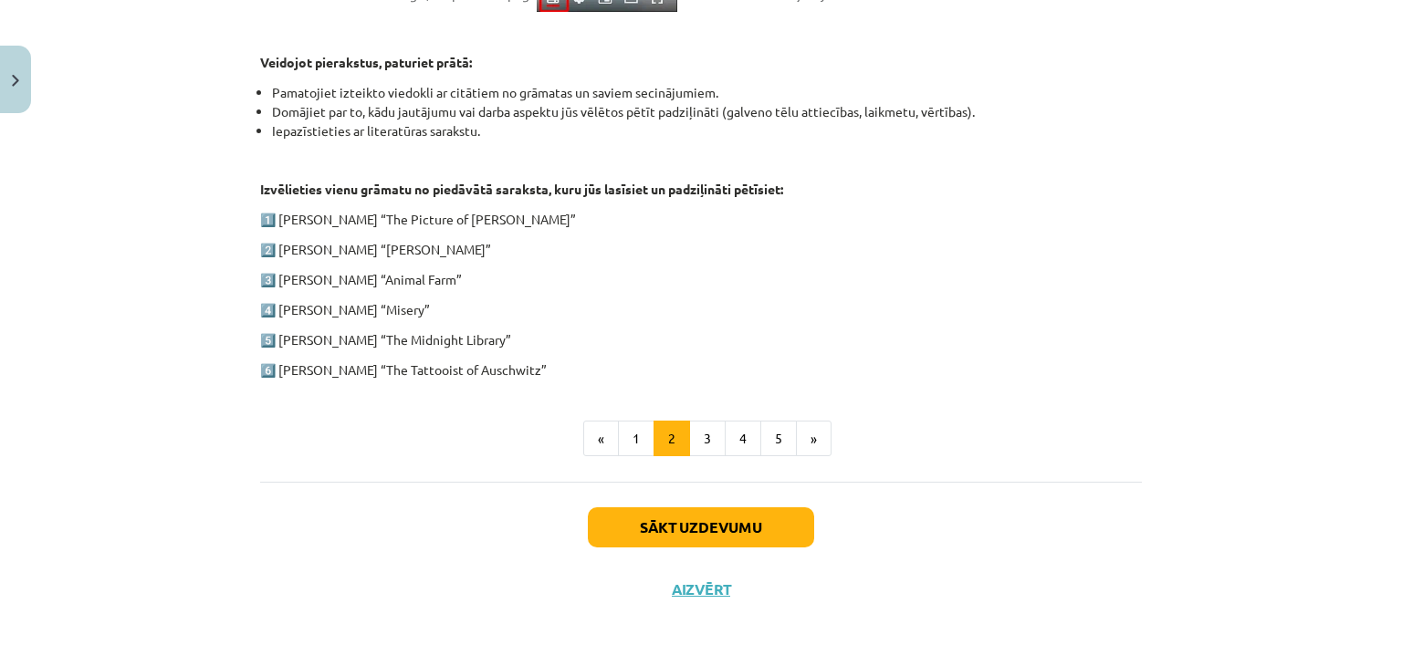
scroll to position [747, 0]
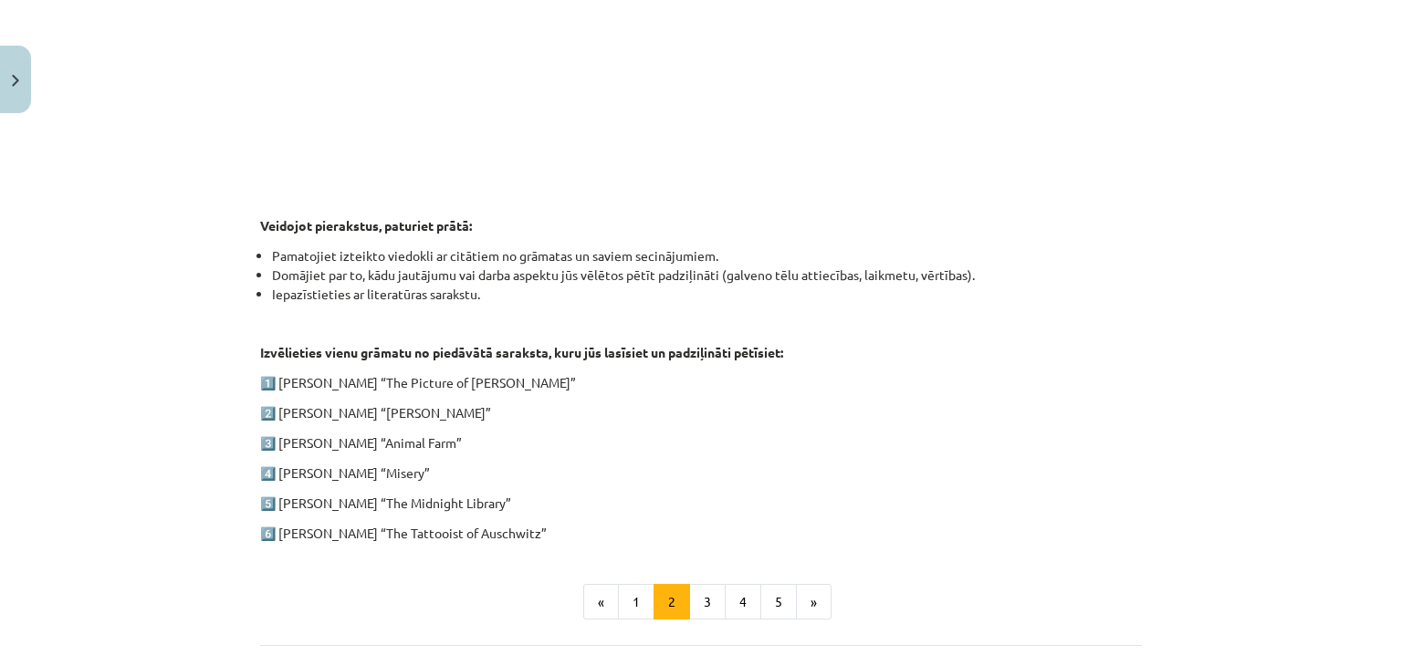
click at [325, 536] on p "6️⃣ [PERSON_NAME] “The Tattooist of Auschwitz”" at bounding box center [701, 533] width 882 height 19
click at [318, 538] on p "6️⃣ [PERSON_NAME] “The Tattooist of Auschwitz”" at bounding box center [701, 533] width 882 height 19
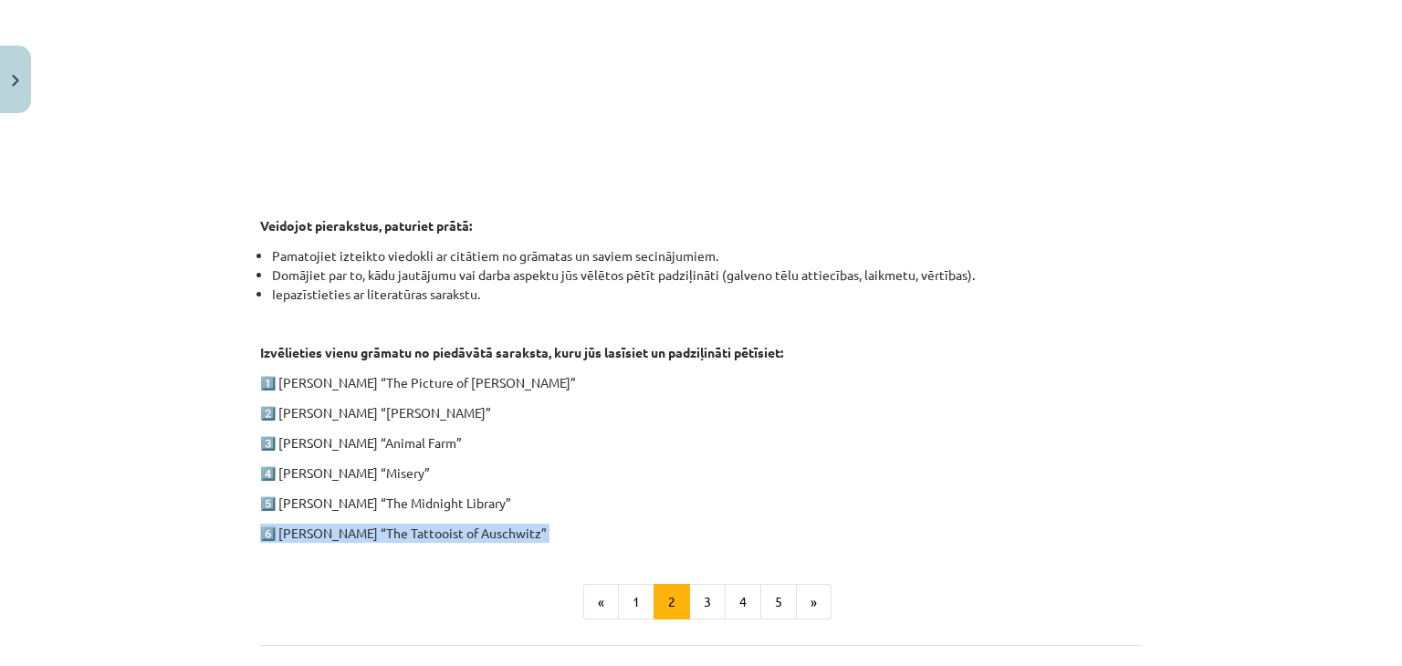
click at [318, 538] on p "6️⃣ [PERSON_NAME] “The Tattooist of Auschwitz”" at bounding box center [701, 533] width 882 height 19
drag, startPoint x: 318, startPoint y: 538, endPoint x: 525, endPoint y: 527, distance: 207.5
click at [525, 527] on p "6️⃣ [PERSON_NAME] “The Tattooist of Auschwitz”" at bounding box center [701, 533] width 882 height 19
